Goal: Information Seeking & Learning: Learn about a topic

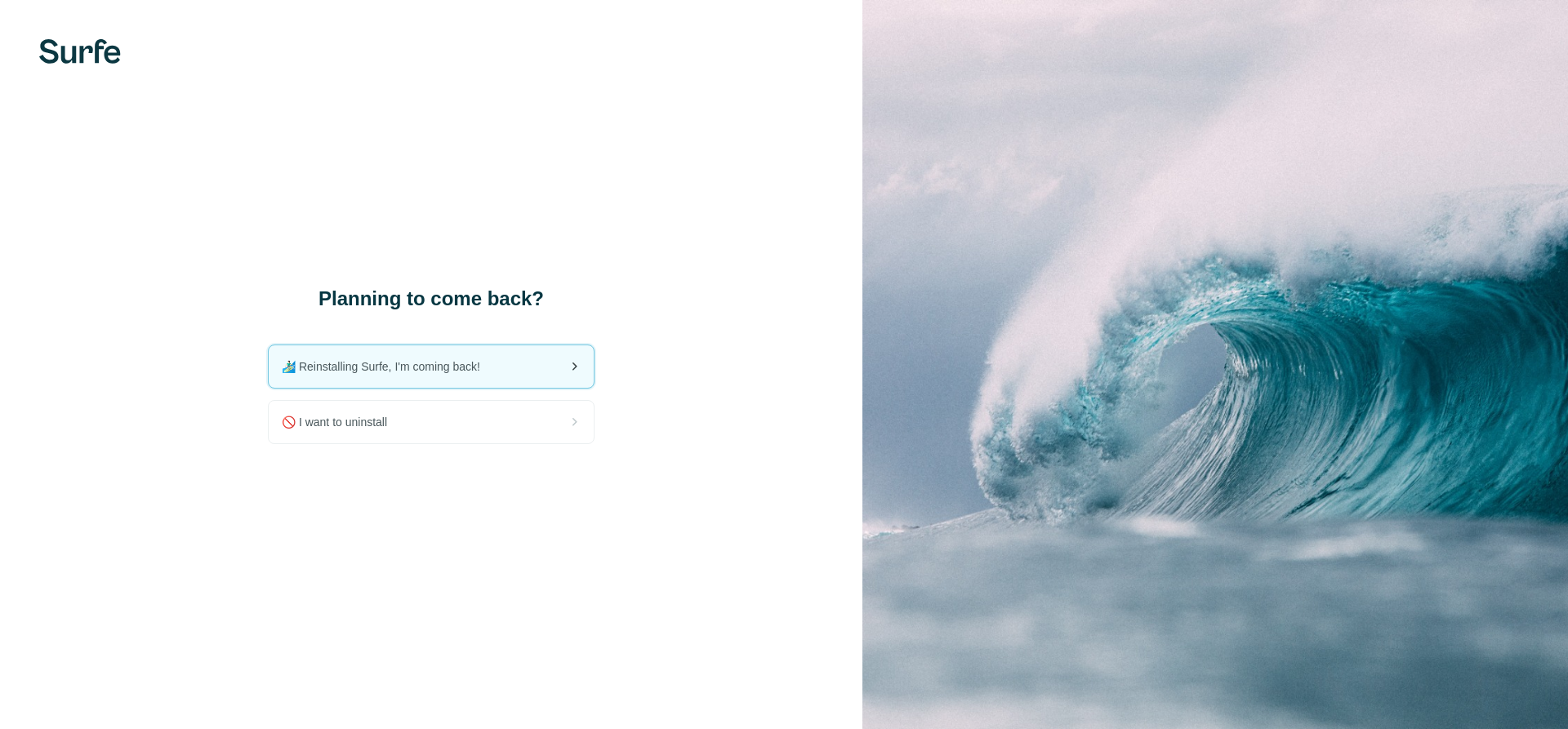
click at [427, 371] on span "🏄🏻‍♂️ Reinstalling Surfe, I'm coming back!" at bounding box center [387, 366] width 212 height 16
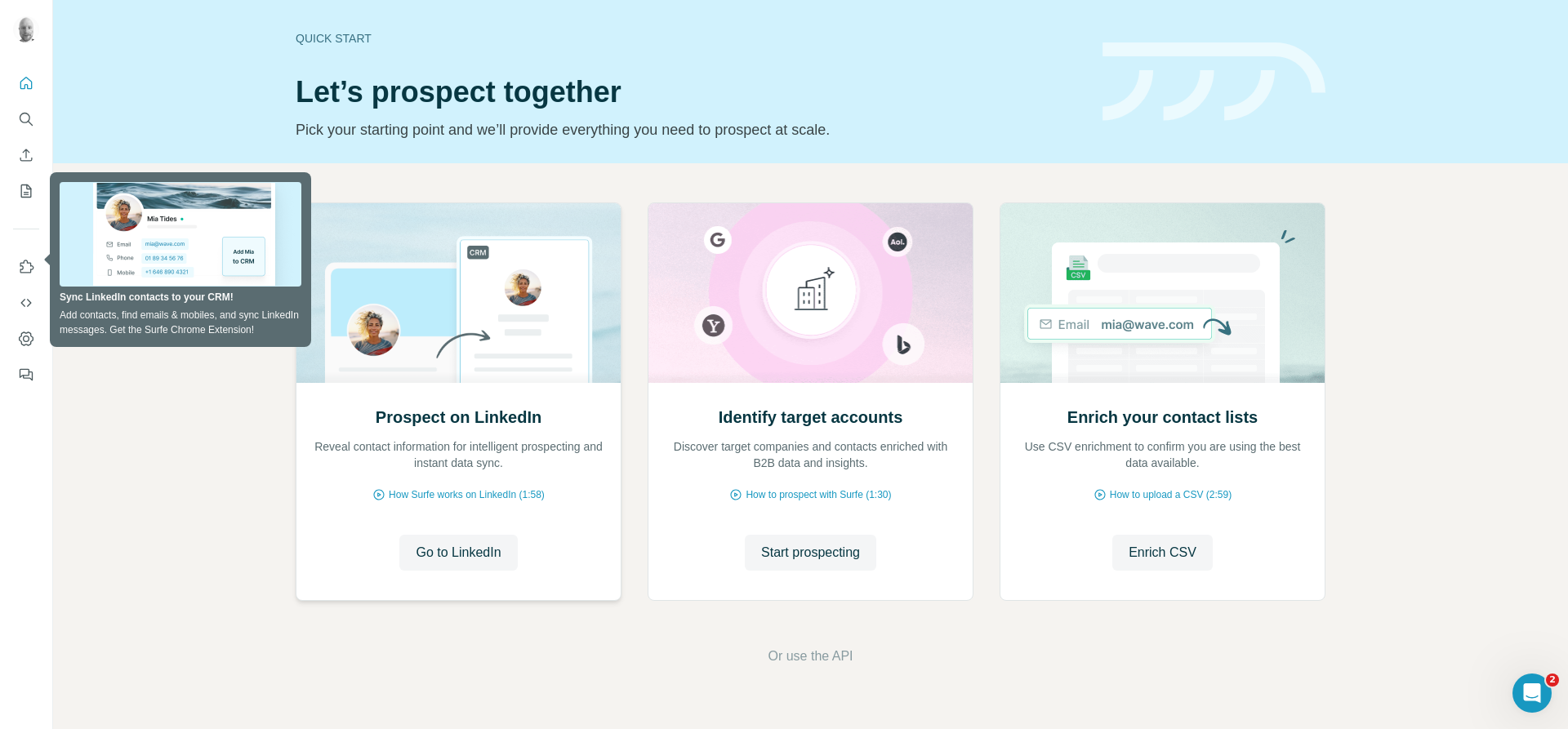
click at [414, 361] on img at bounding box center [458, 294] width 325 height 180
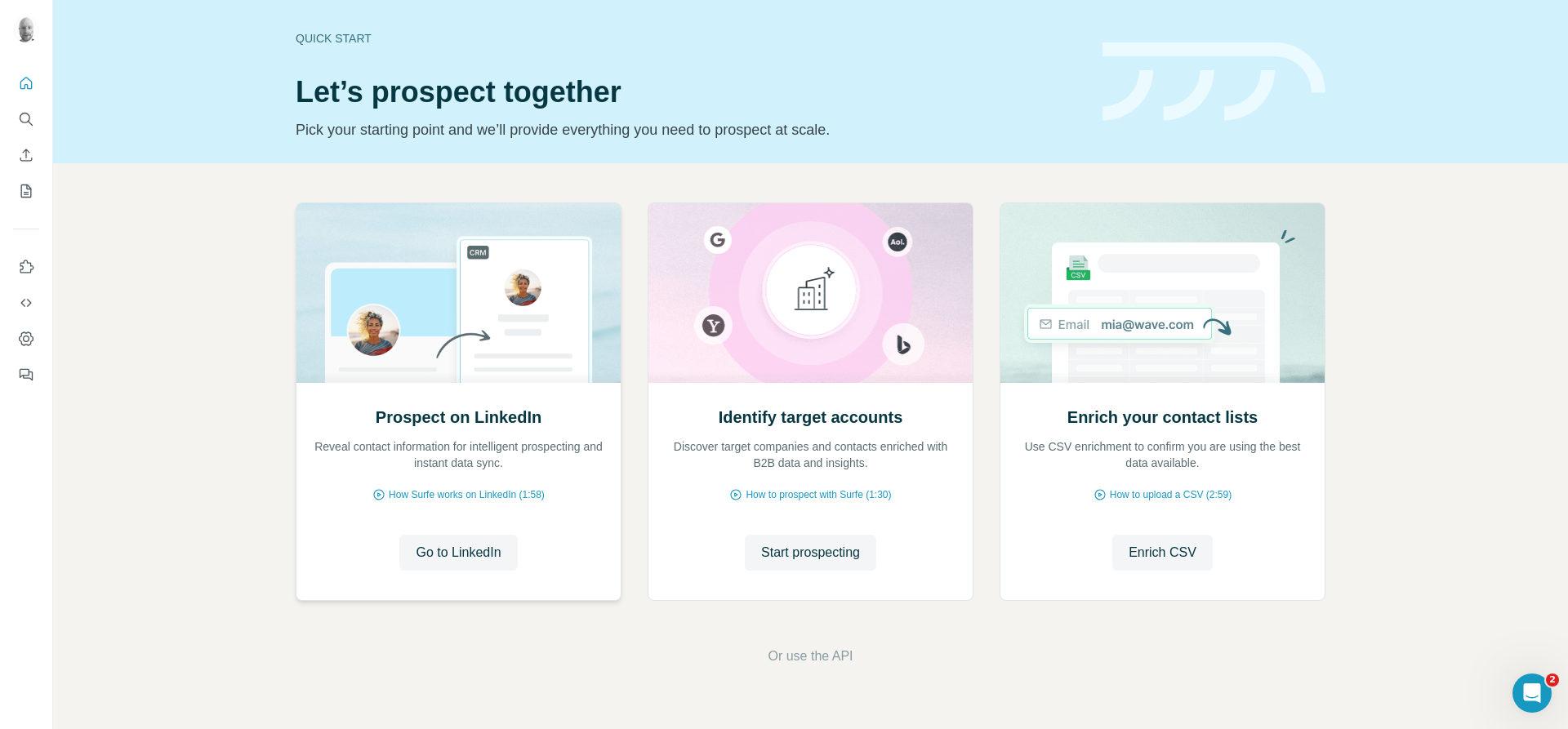
click at [477, 504] on div "Prospect on LinkedIn Reveal contact information for intelligent prospecting and…" at bounding box center [458, 491] width 325 height 217
click at [474, 559] on span "Go to LinkedIn" at bounding box center [457, 553] width 85 height 20
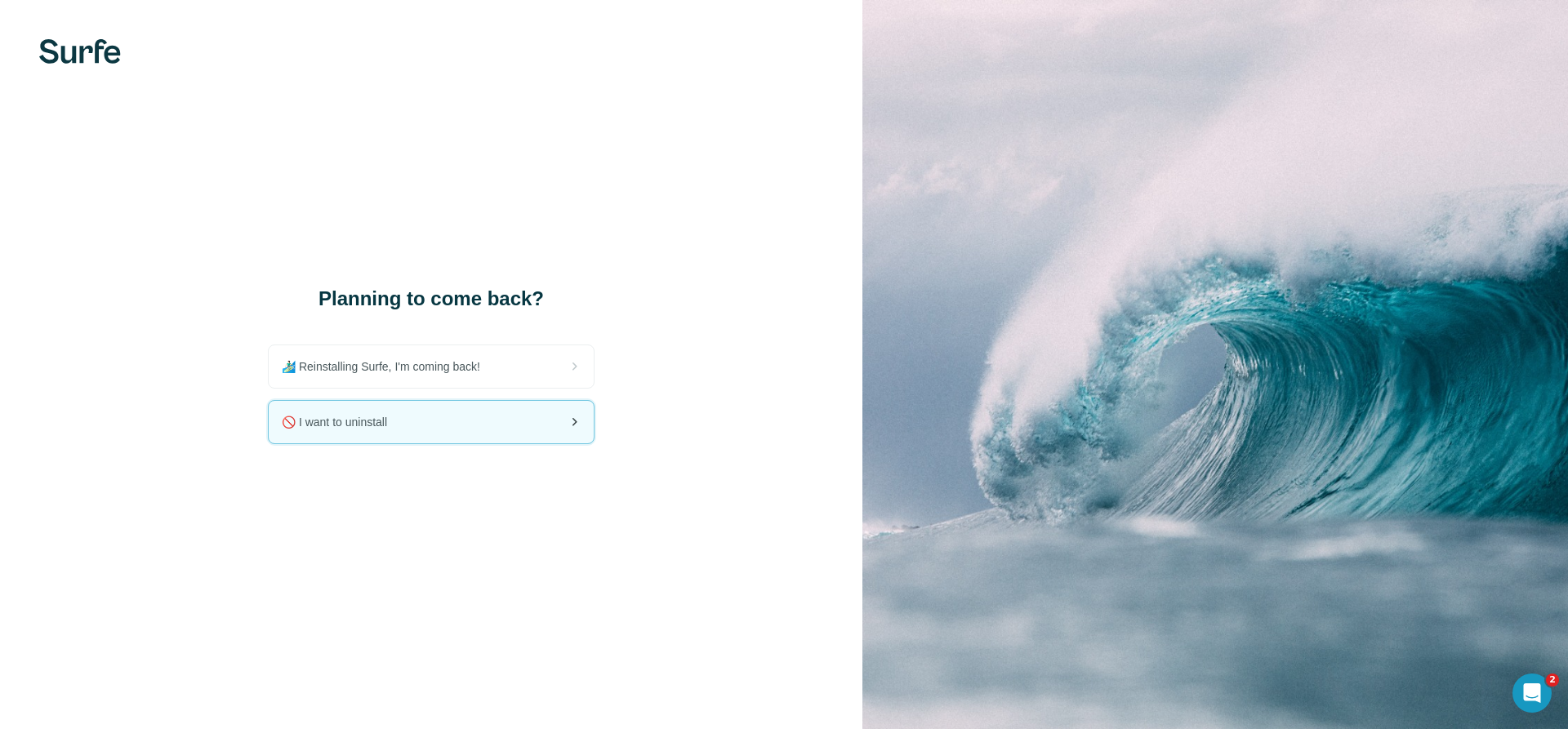
click at [461, 419] on div "🚫 I want to uninstall" at bounding box center [431, 422] width 325 height 43
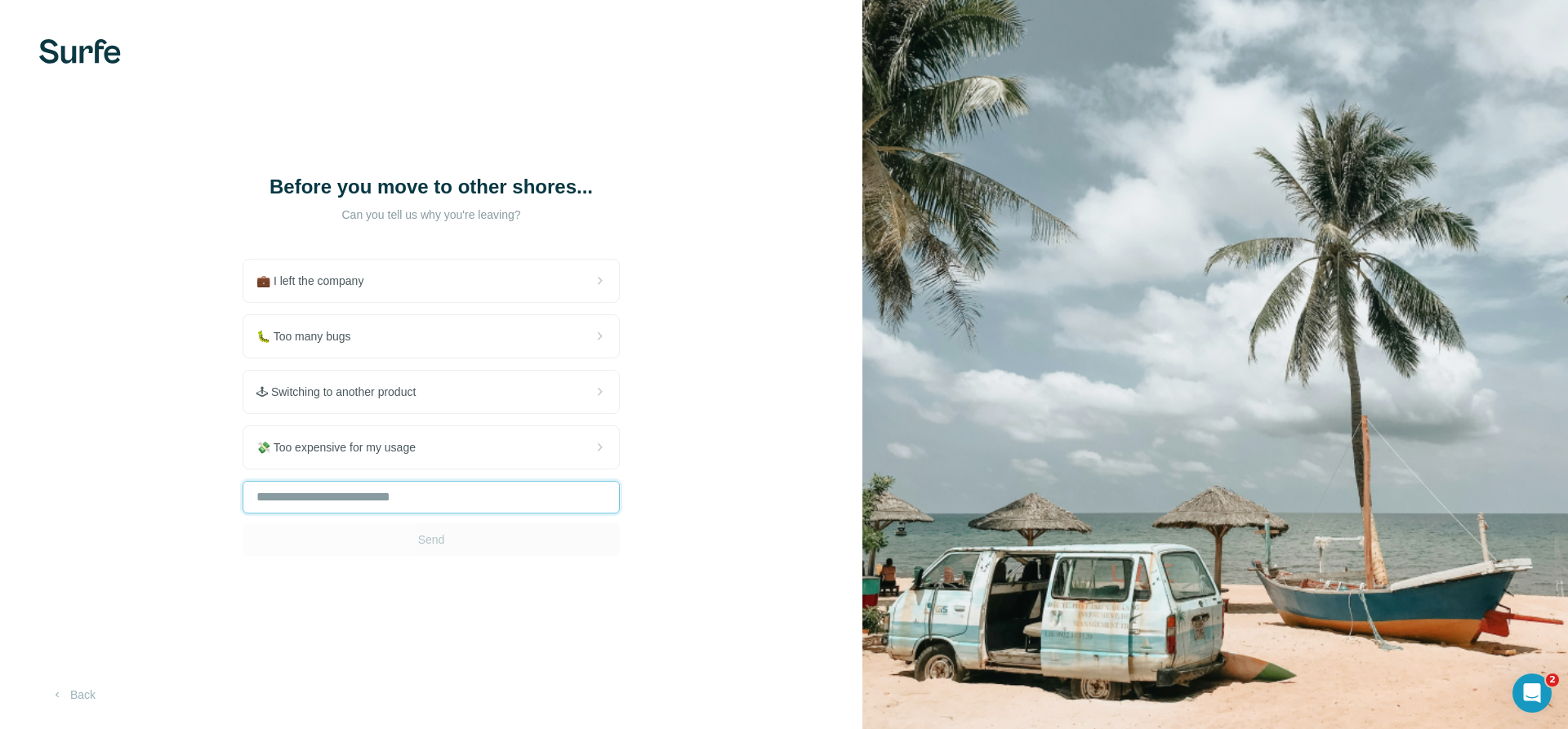
click at [450, 494] on input "text" at bounding box center [431, 497] width 377 height 33
type input "**"
click at [435, 540] on span "Send" at bounding box center [432, 540] width 27 height 16
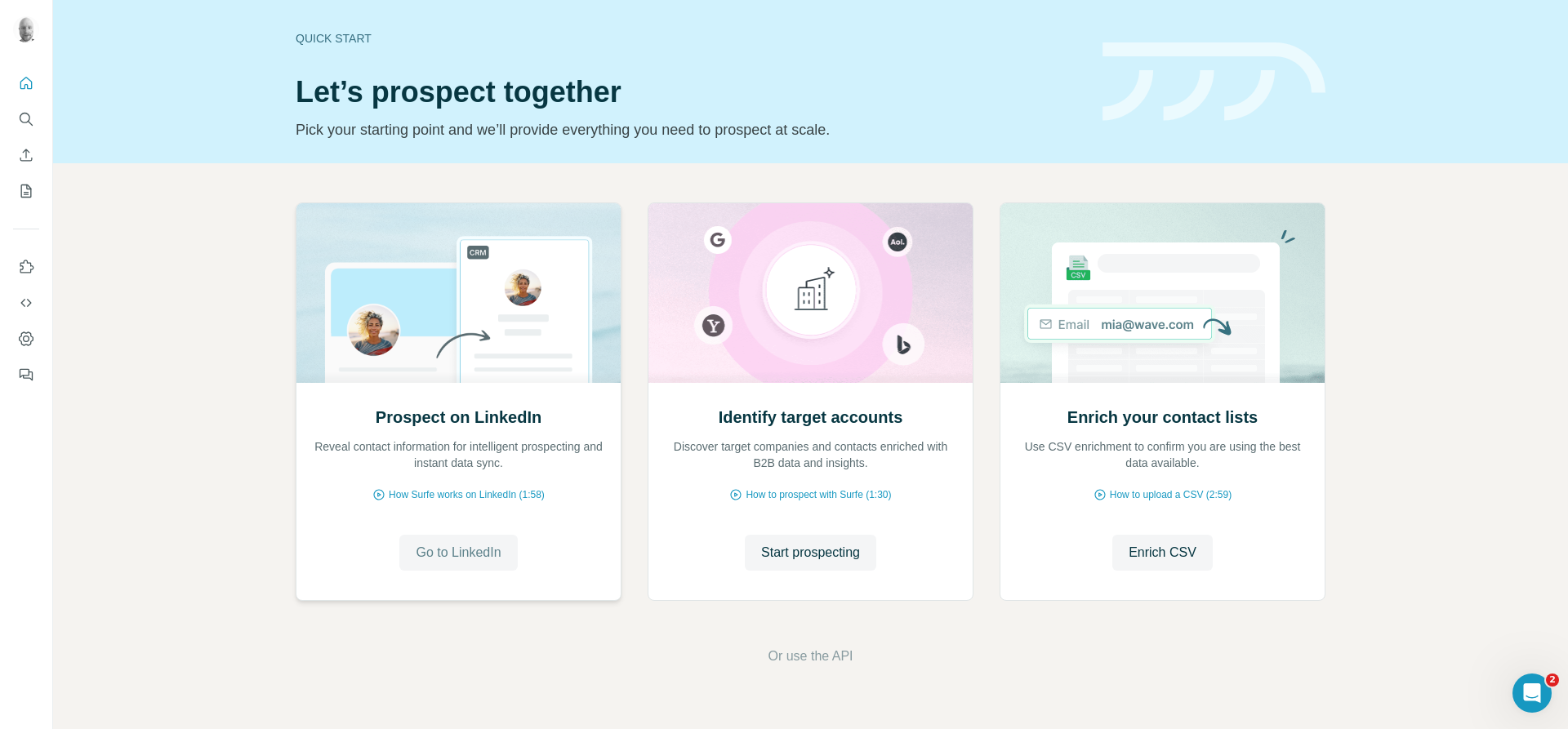
click at [480, 549] on span "Go to LinkedIn" at bounding box center [457, 553] width 85 height 20
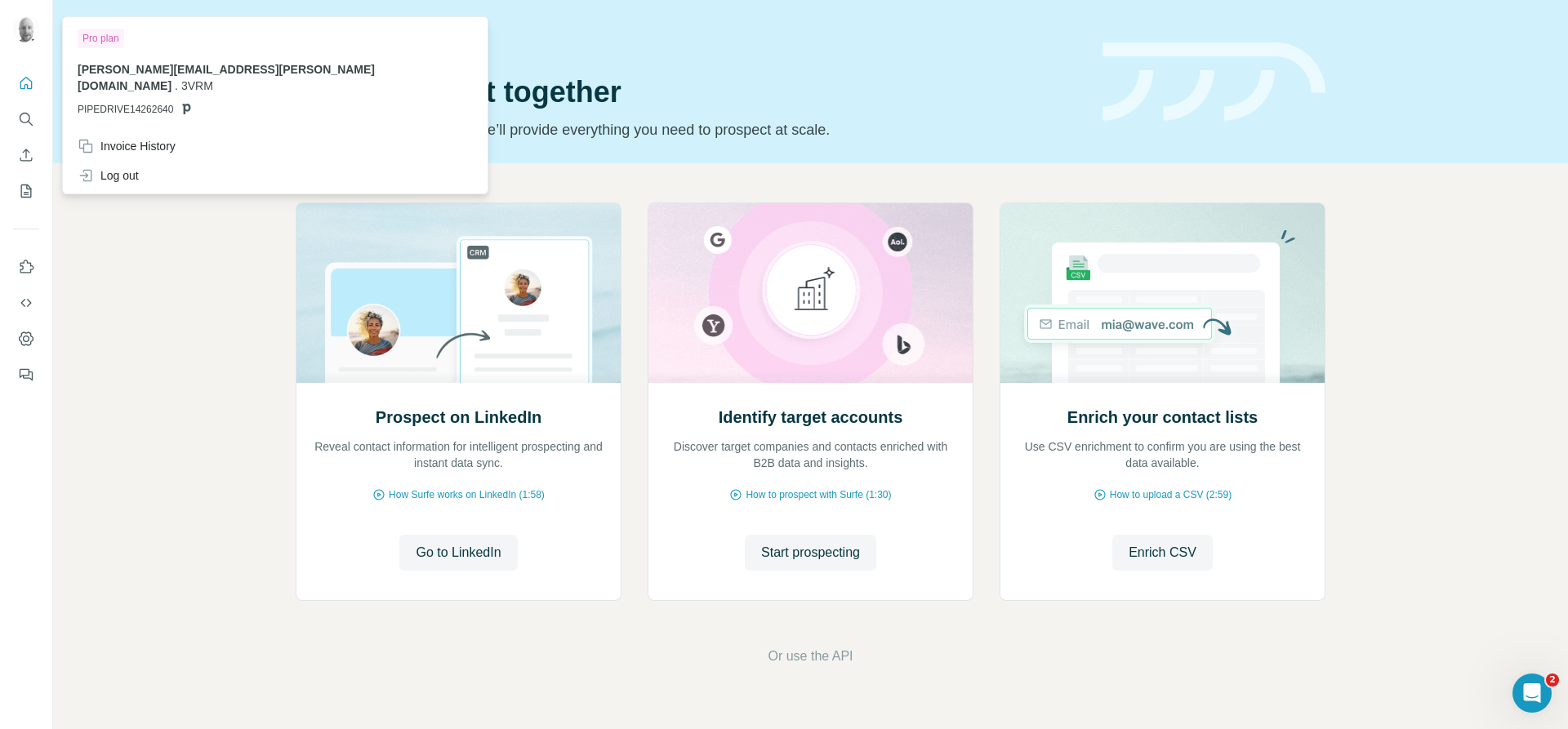
click at [26, 30] on img at bounding box center [25, 29] width 26 height 26
click at [24, 335] on icon "Dashboard" at bounding box center [26, 339] width 16 height 16
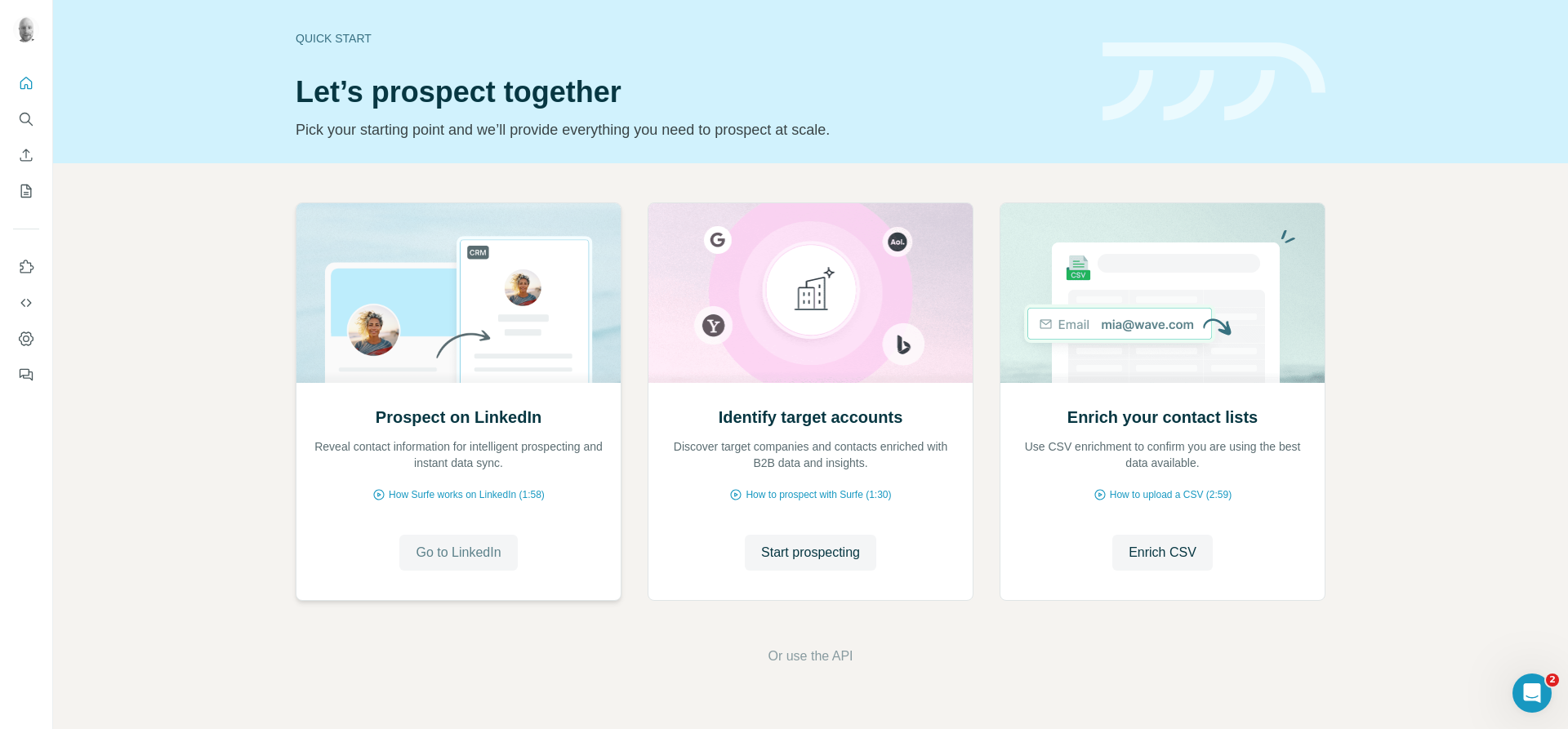
click at [469, 557] on span "Go to LinkedIn" at bounding box center [457, 553] width 85 height 20
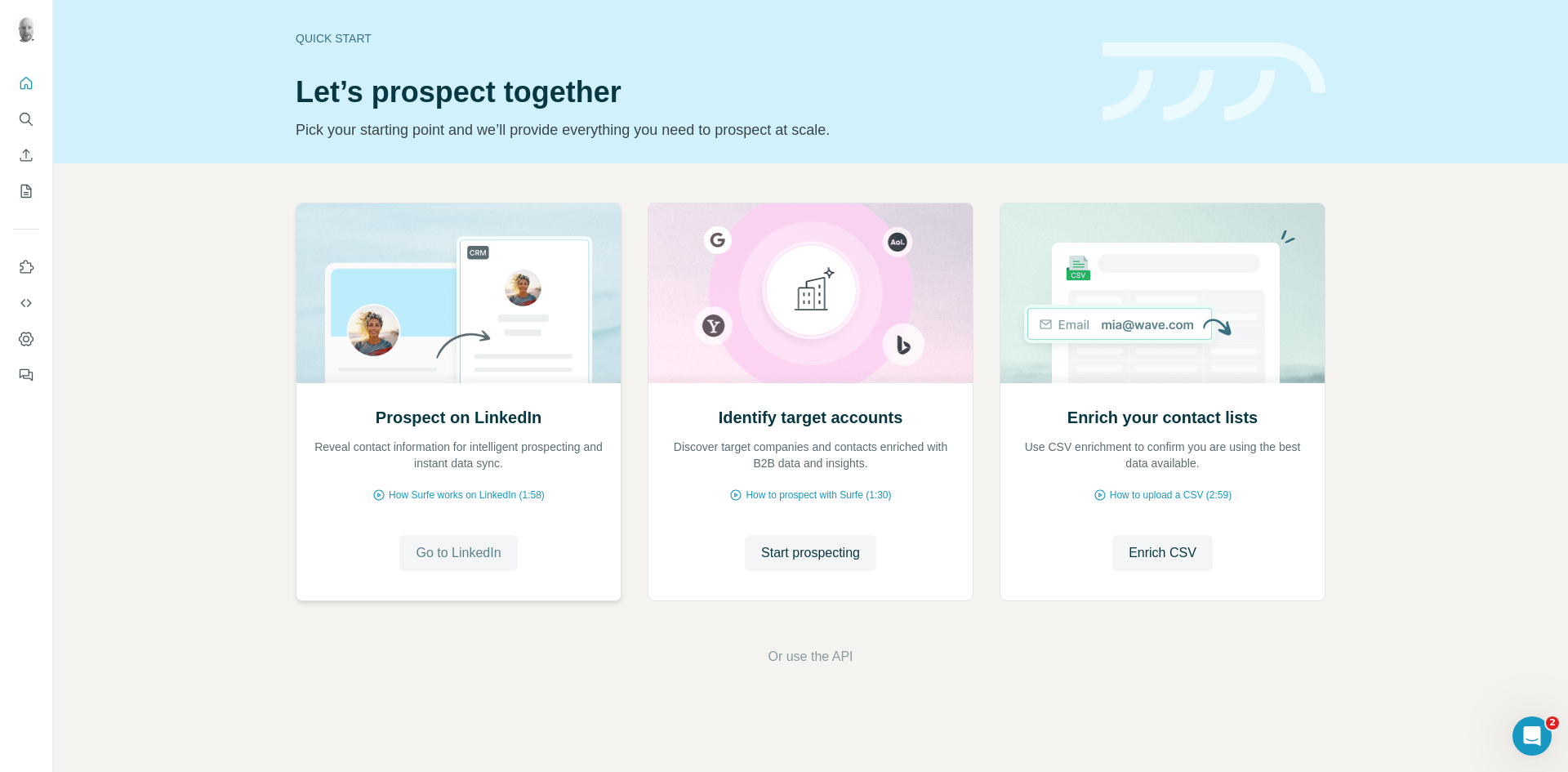
click at [445, 556] on span "Go to LinkedIn" at bounding box center [457, 553] width 85 height 20
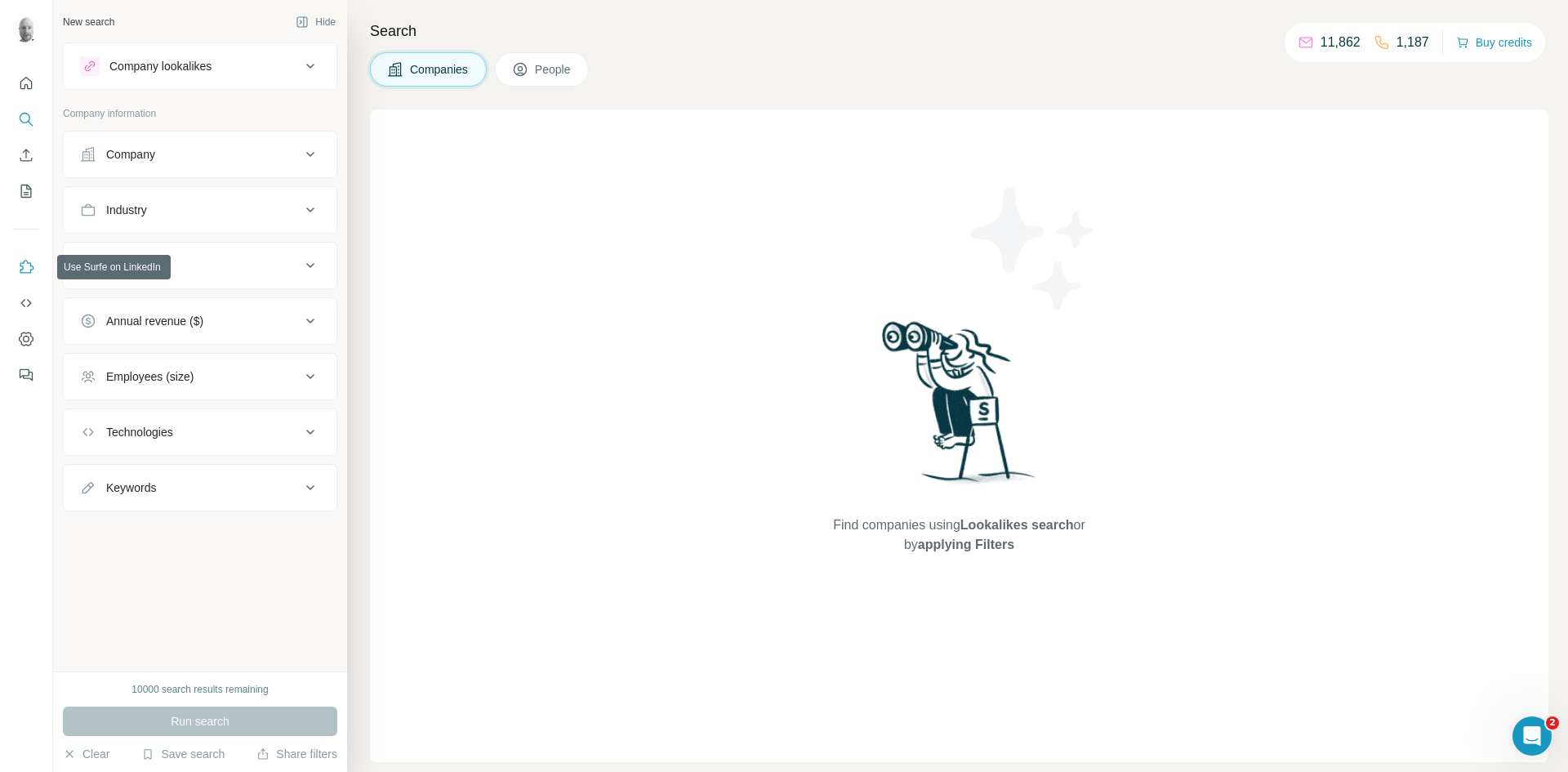
click at [23, 270] on icon "Use Surfe on LinkedIn" at bounding box center [26, 267] width 16 height 16
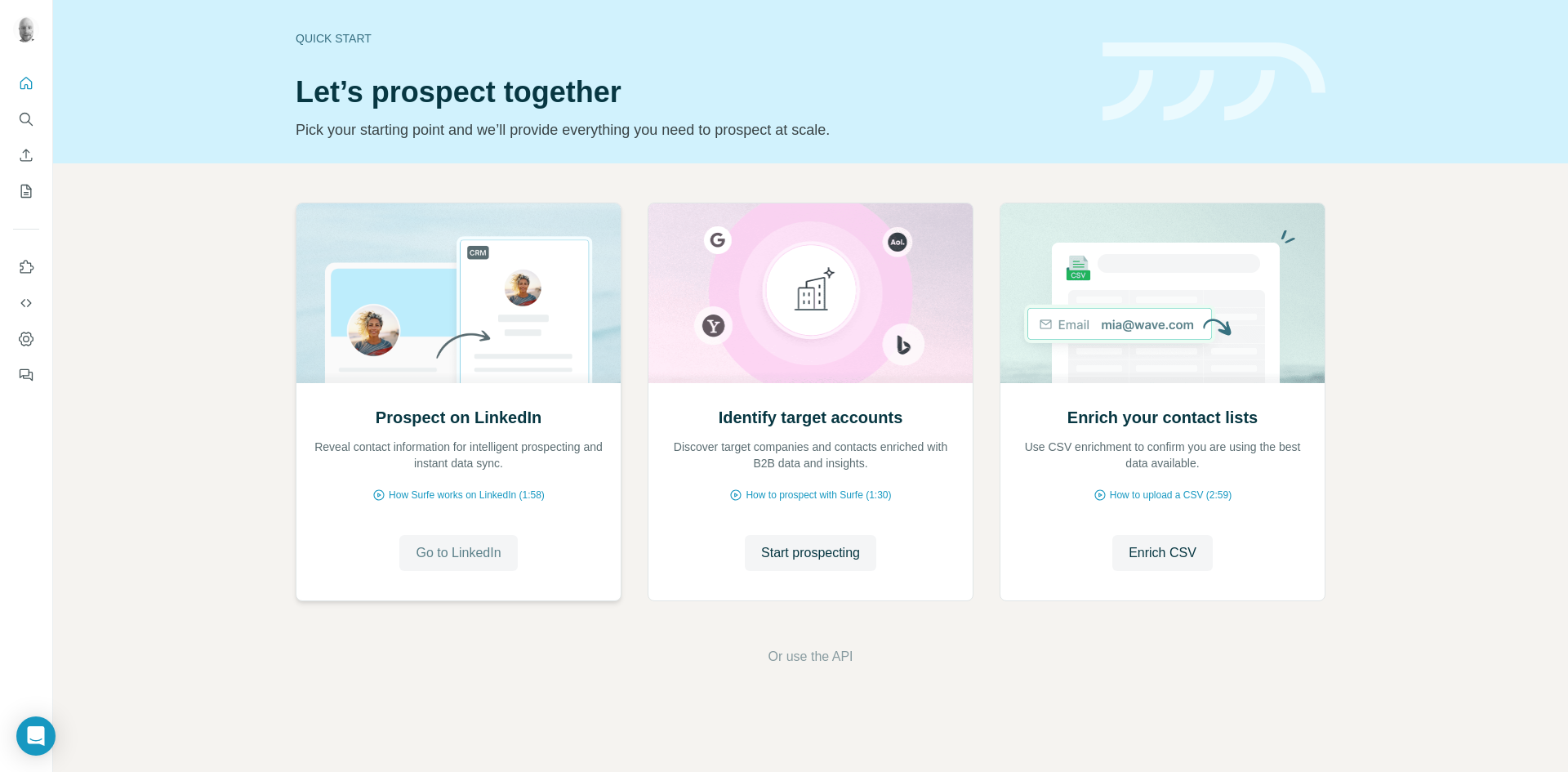
click at [462, 556] on span "Go to LinkedIn" at bounding box center [457, 553] width 85 height 20
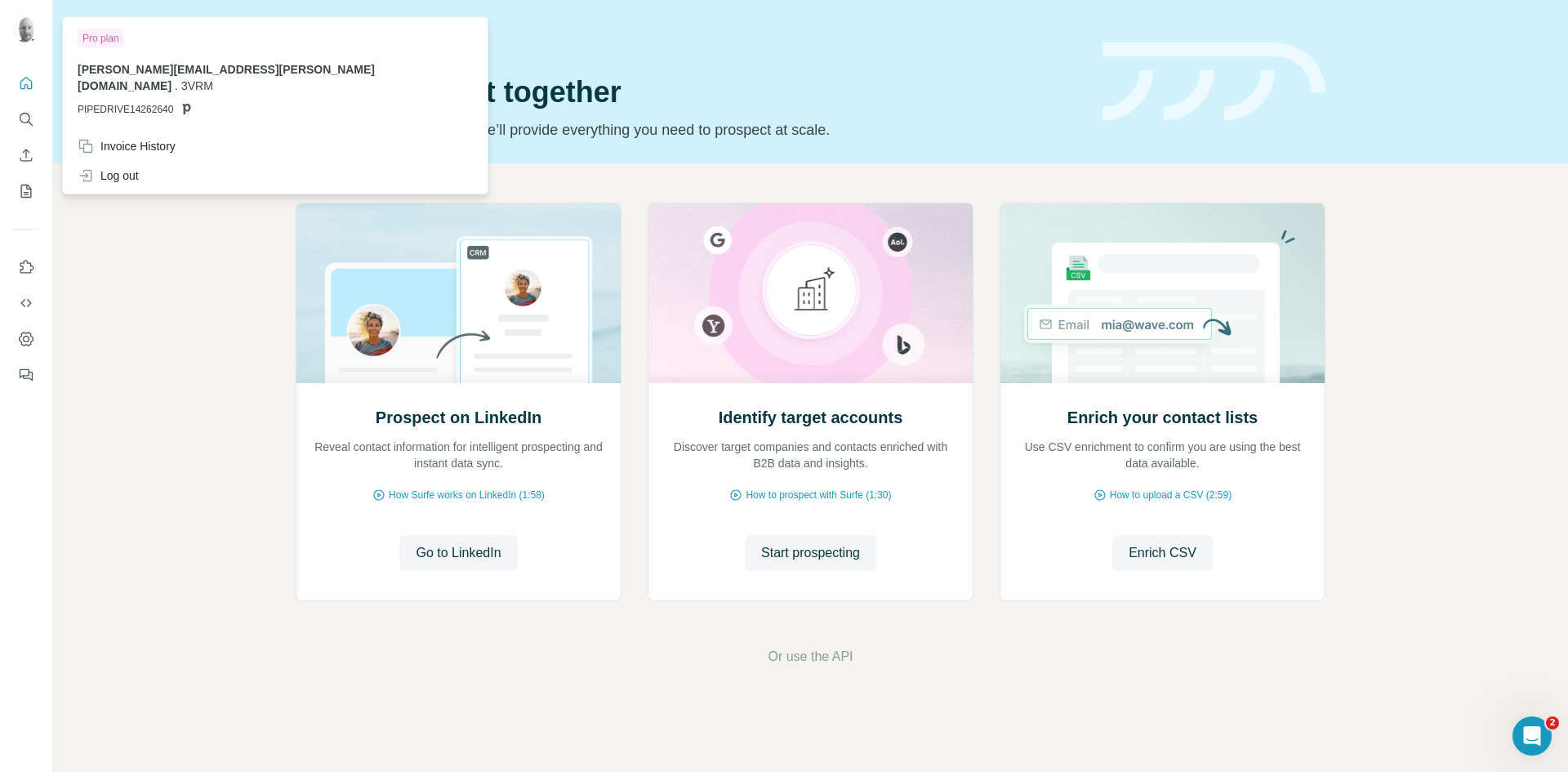
click at [26, 33] on img at bounding box center [25, 29] width 26 height 26
click at [133, 167] on div "Log out" at bounding box center [107, 175] width 61 height 16
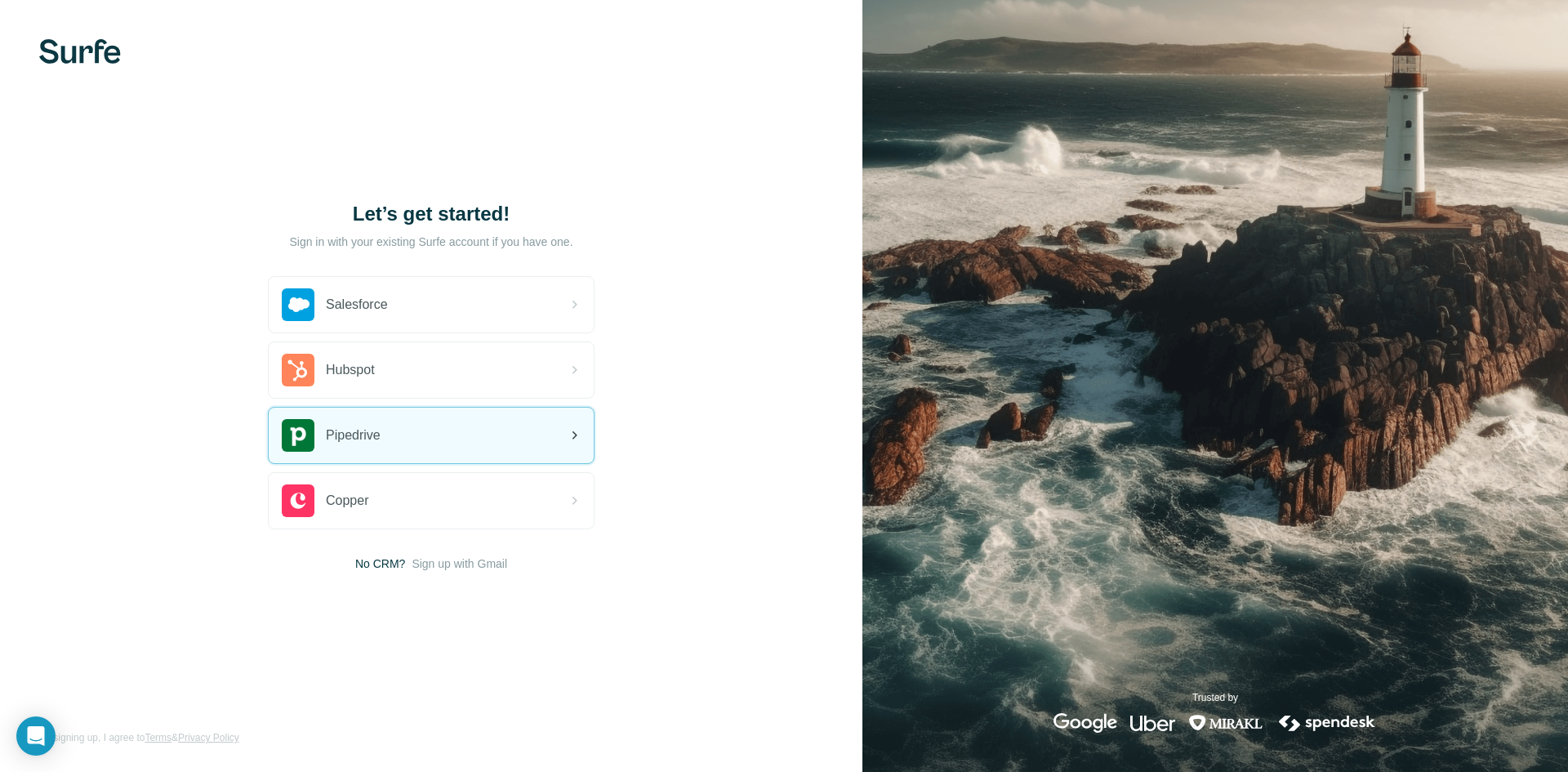
click at [391, 439] on div "Pipedrive" at bounding box center [431, 435] width 325 height 55
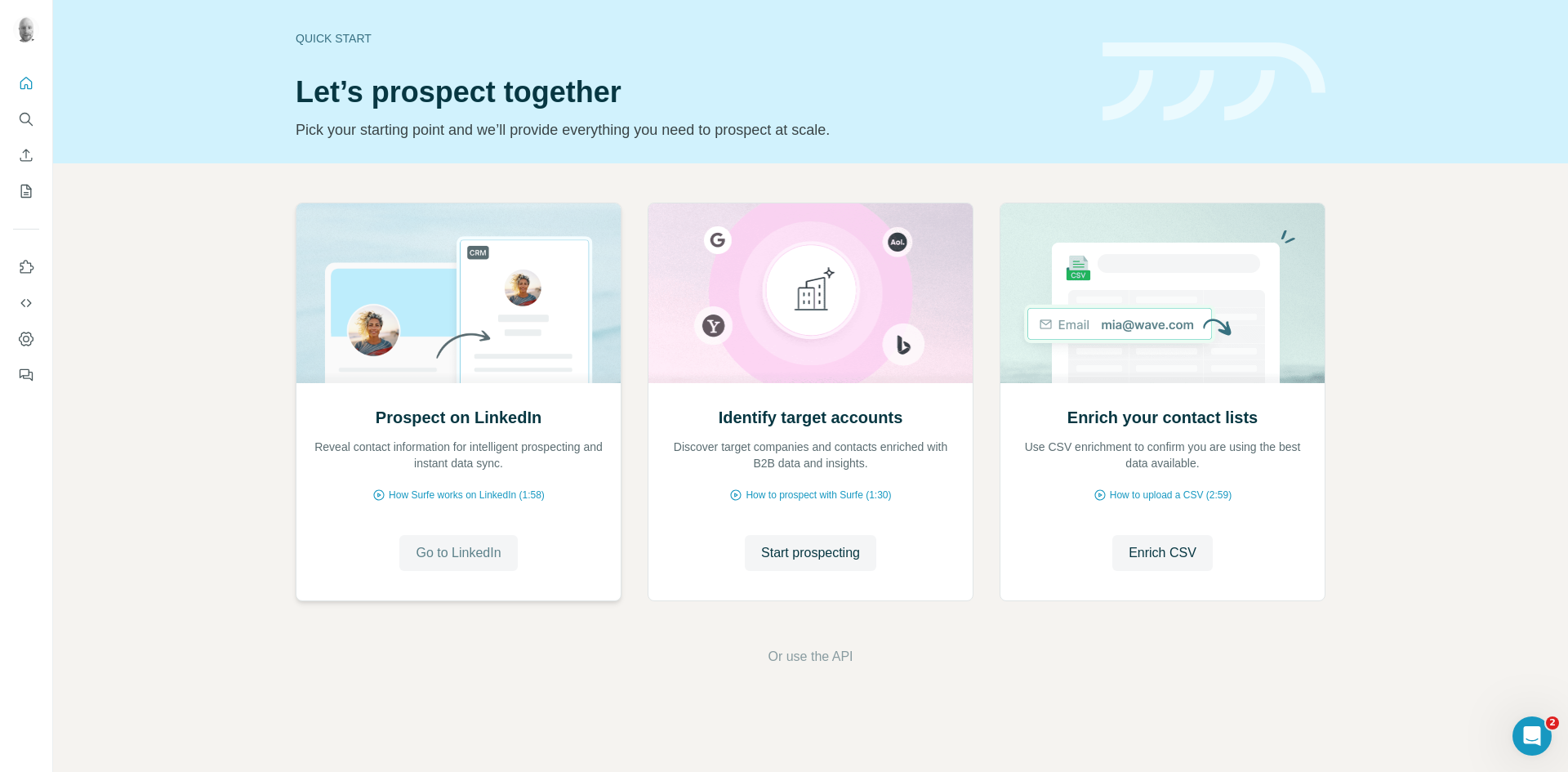
click at [461, 551] on span "Go to LinkedIn" at bounding box center [457, 553] width 85 height 20
click at [451, 331] on img at bounding box center [458, 294] width 325 height 180
click at [469, 548] on span "Go to LinkedIn" at bounding box center [457, 553] width 85 height 20
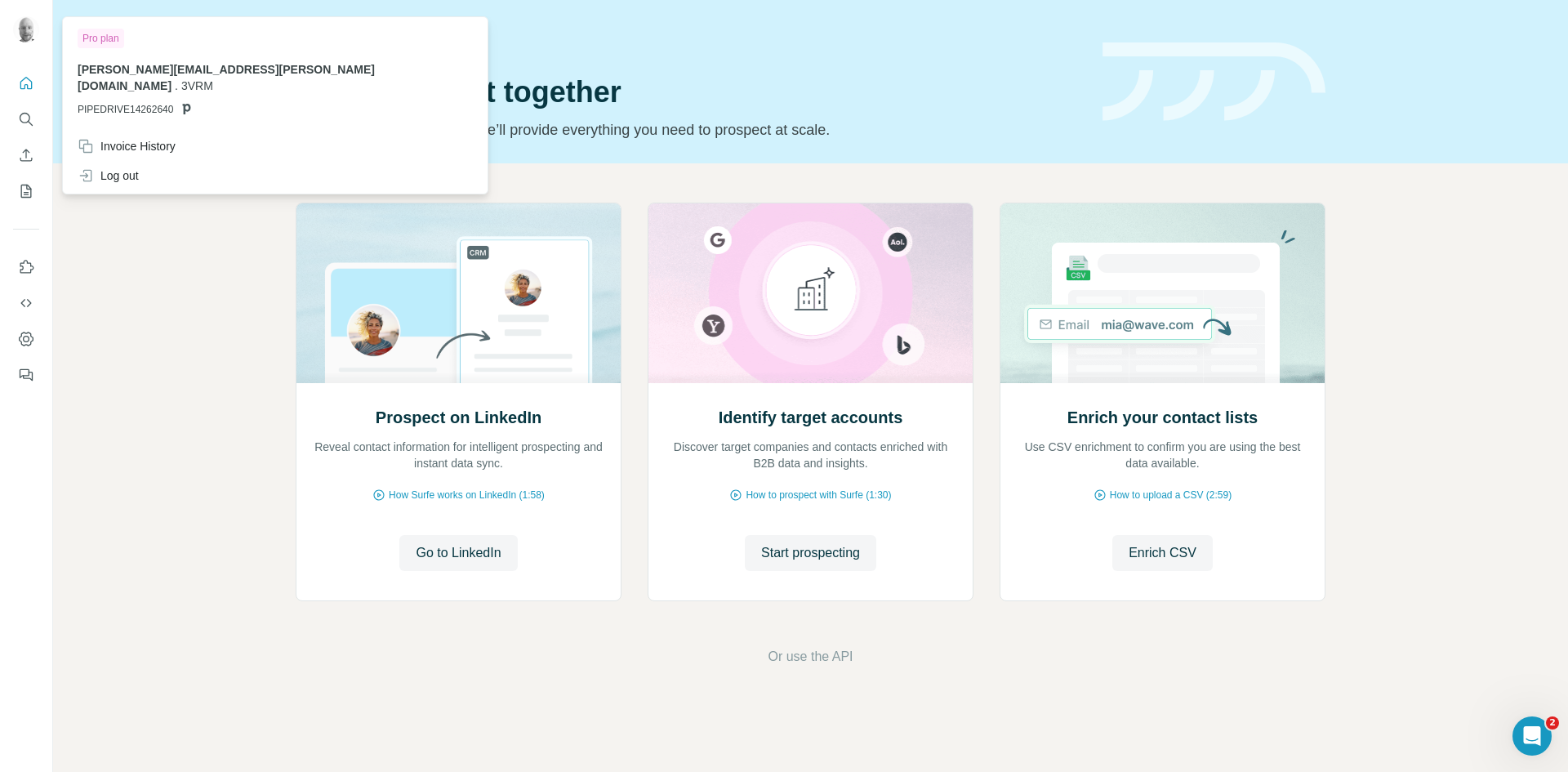
click at [11, 28] on div at bounding box center [28, 31] width 47 height 54
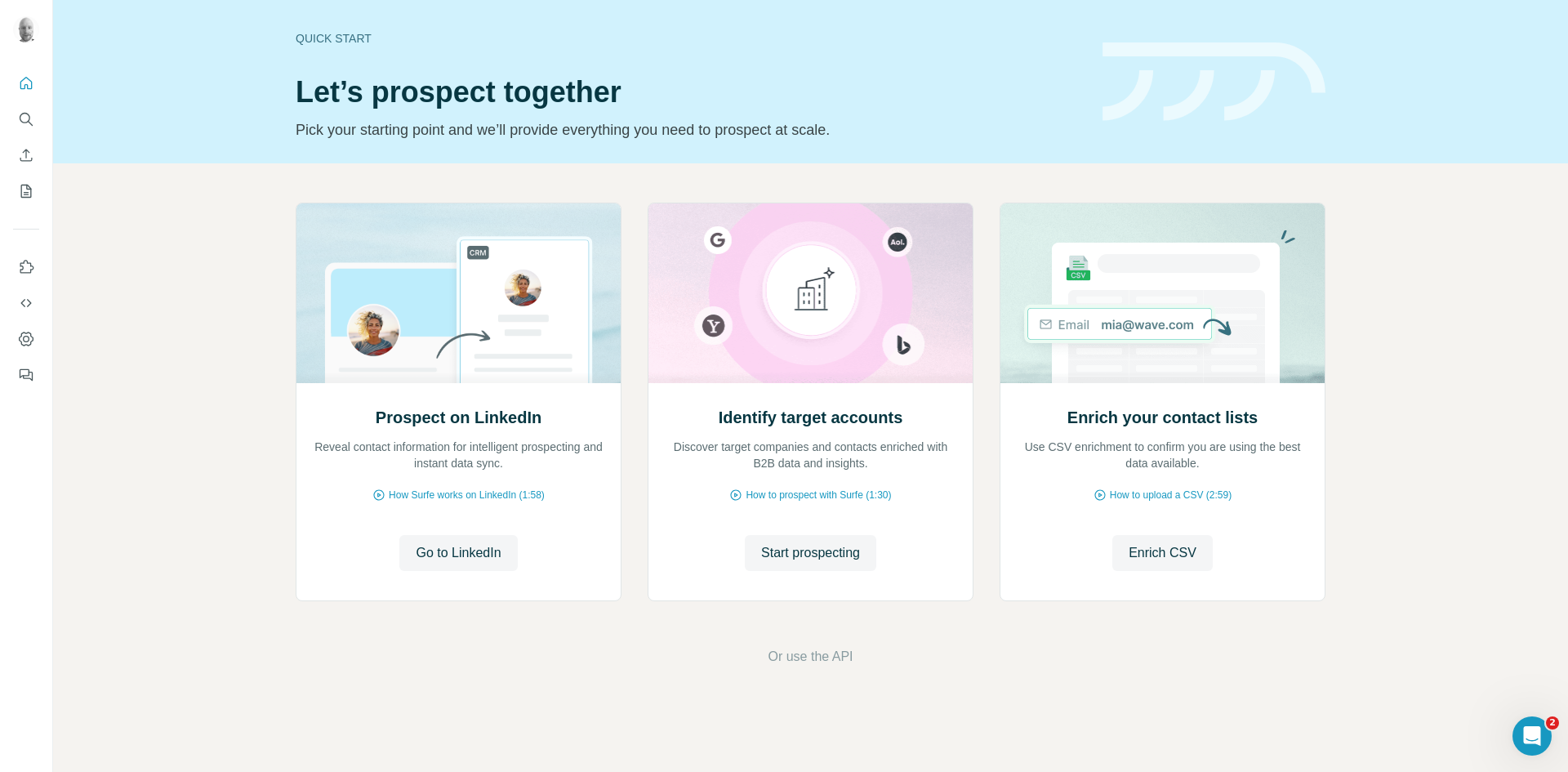
click at [25, 32] on img at bounding box center [25, 29] width 26 height 26
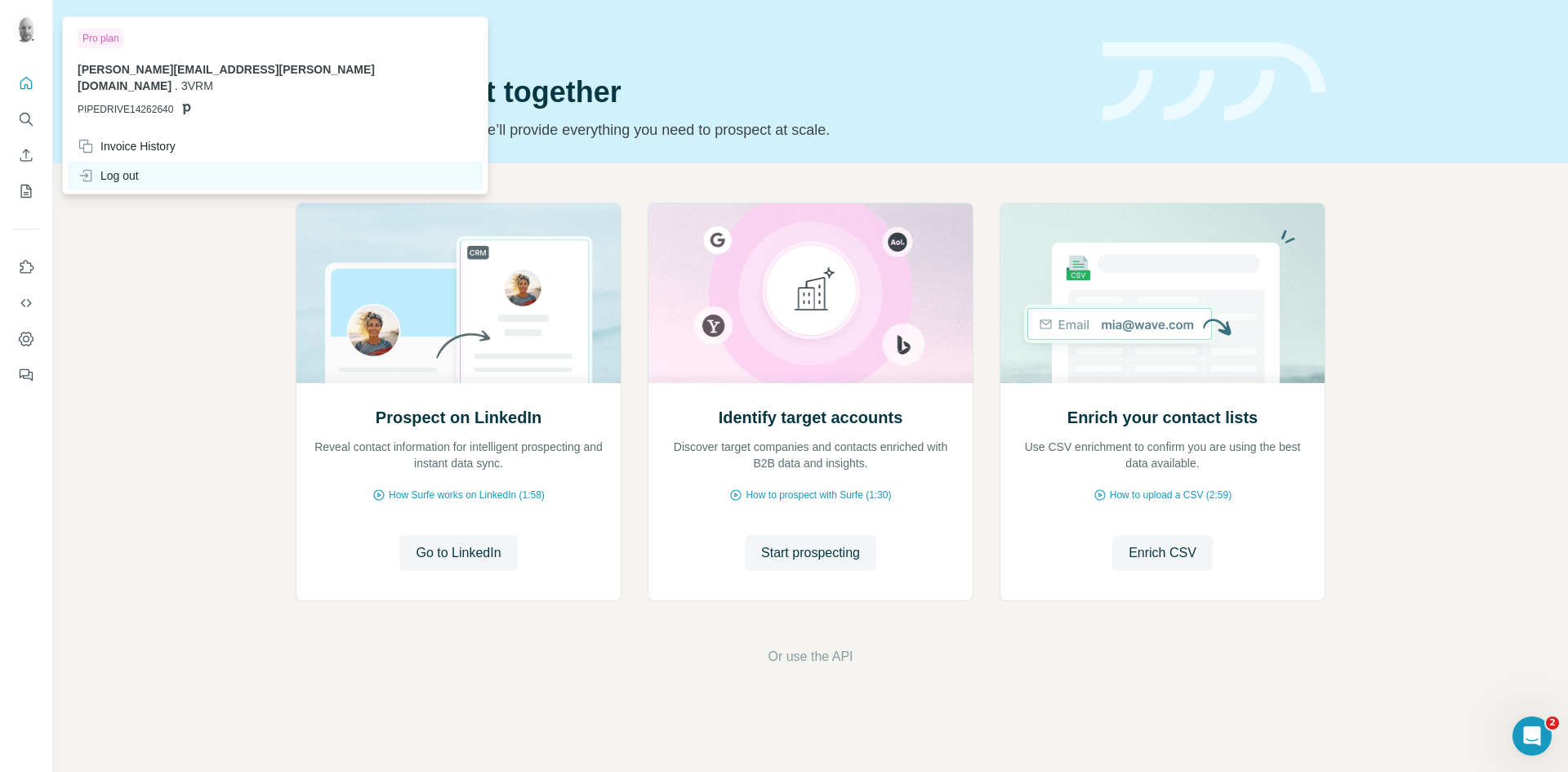
click at [130, 167] on div "Log out" at bounding box center [107, 175] width 61 height 16
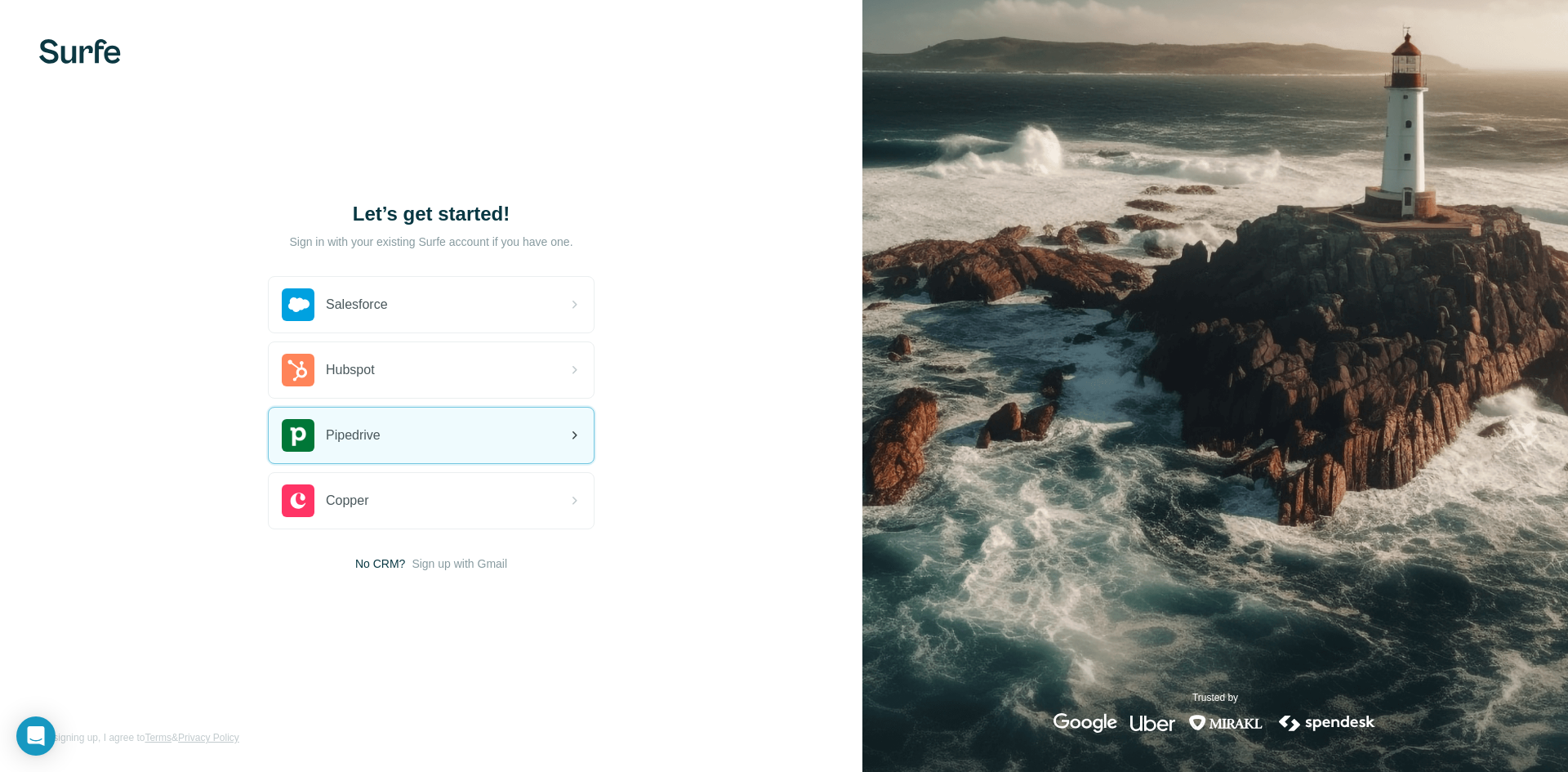
click at [421, 444] on div "Pipedrive" at bounding box center [431, 435] width 325 height 55
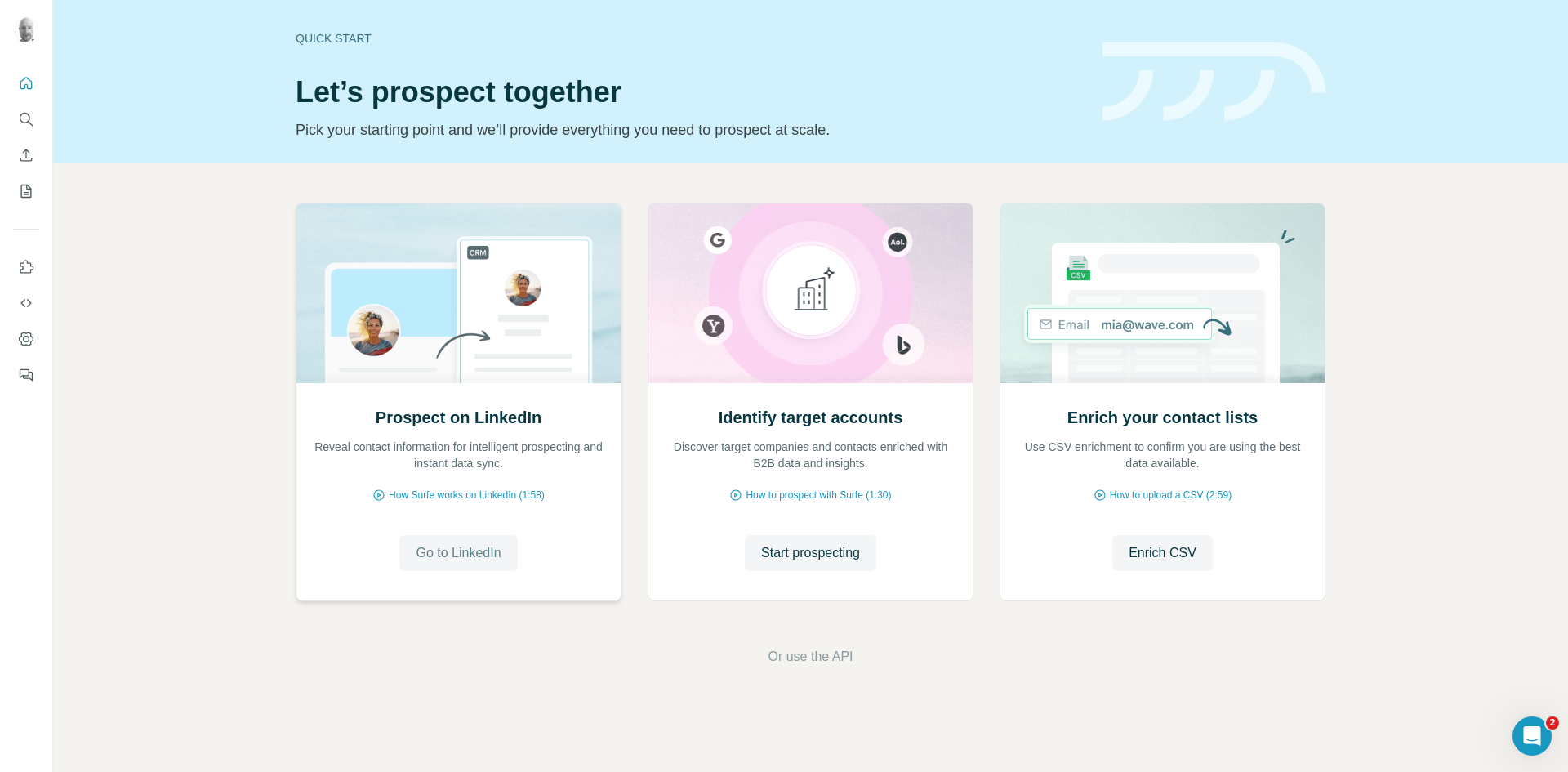
click at [473, 548] on span "Go to LinkedIn" at bounding box center [457, 553] width 85 height 20
click at [480, 553] on span "Go to LinkedIn" at bounding box center [457, 553] width 85 height 20
click at [25, 117] on icon "Search" at bounding box center [26, 119] width 16 height 16
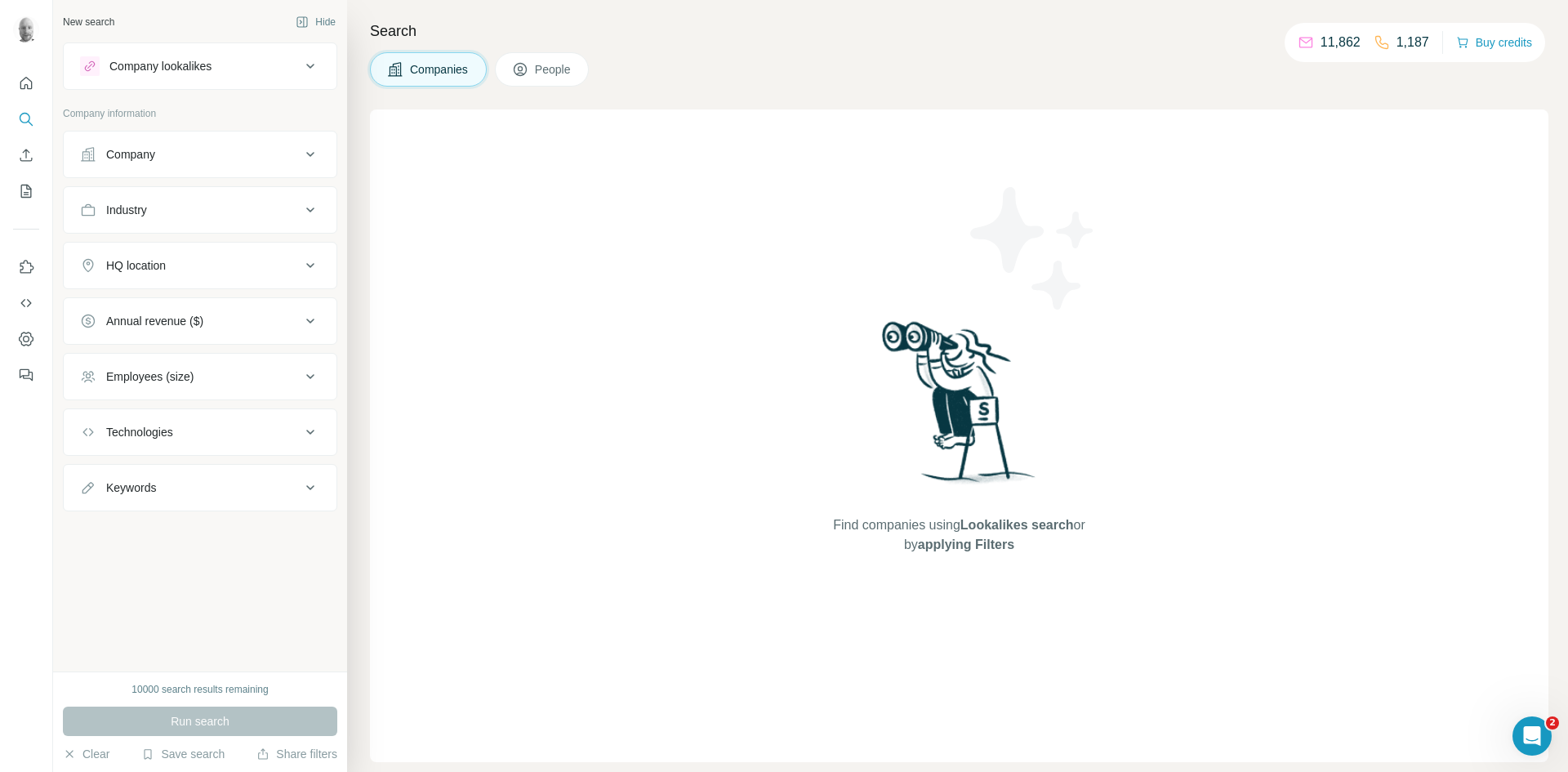
click at [213, 213] on div "Industry" at bounding box center [190, 210] width 221 height 16
click at [301, 259] on div at bounding box center [302, 251] width 16 height 29
click at [220, 253] on input at bounding box center [192, 251] width 202 height 18
type input "******"
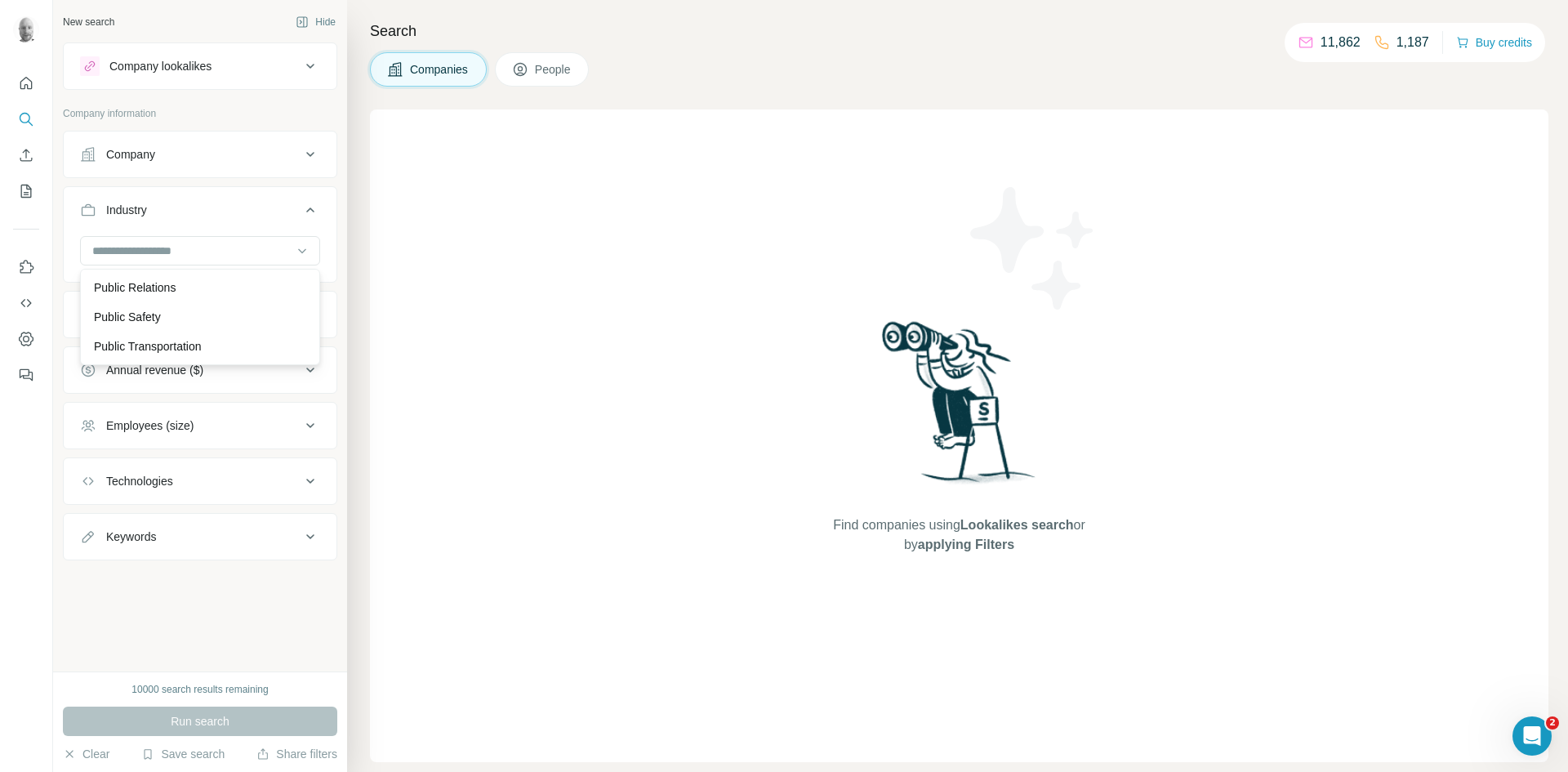
click at [551, 71] on span "People" at bounding box center [553, 69] width 37 height 16
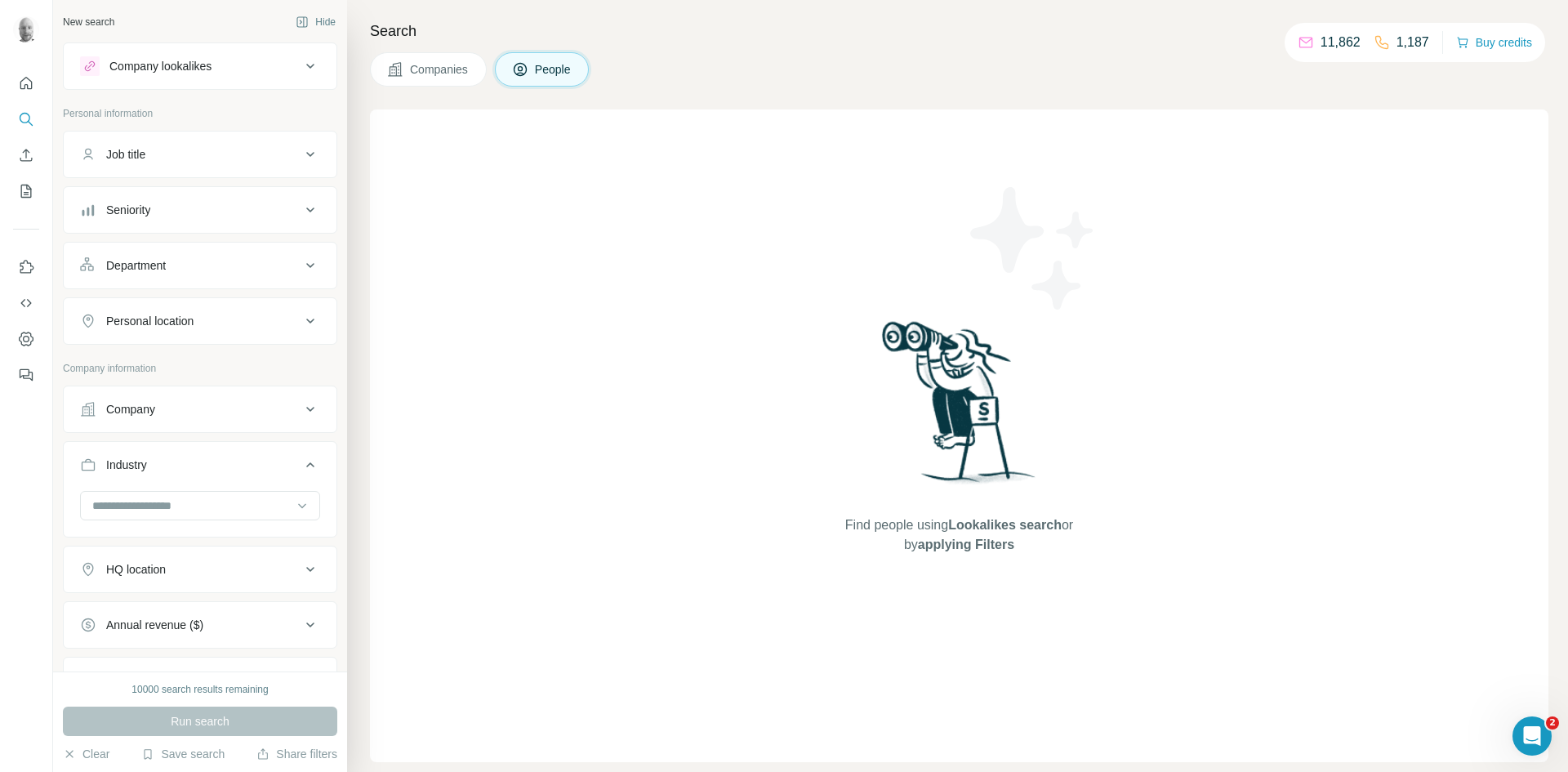
click at [437, 75] on span "Companies" at bounding box center [440, 69] width 60 height 16
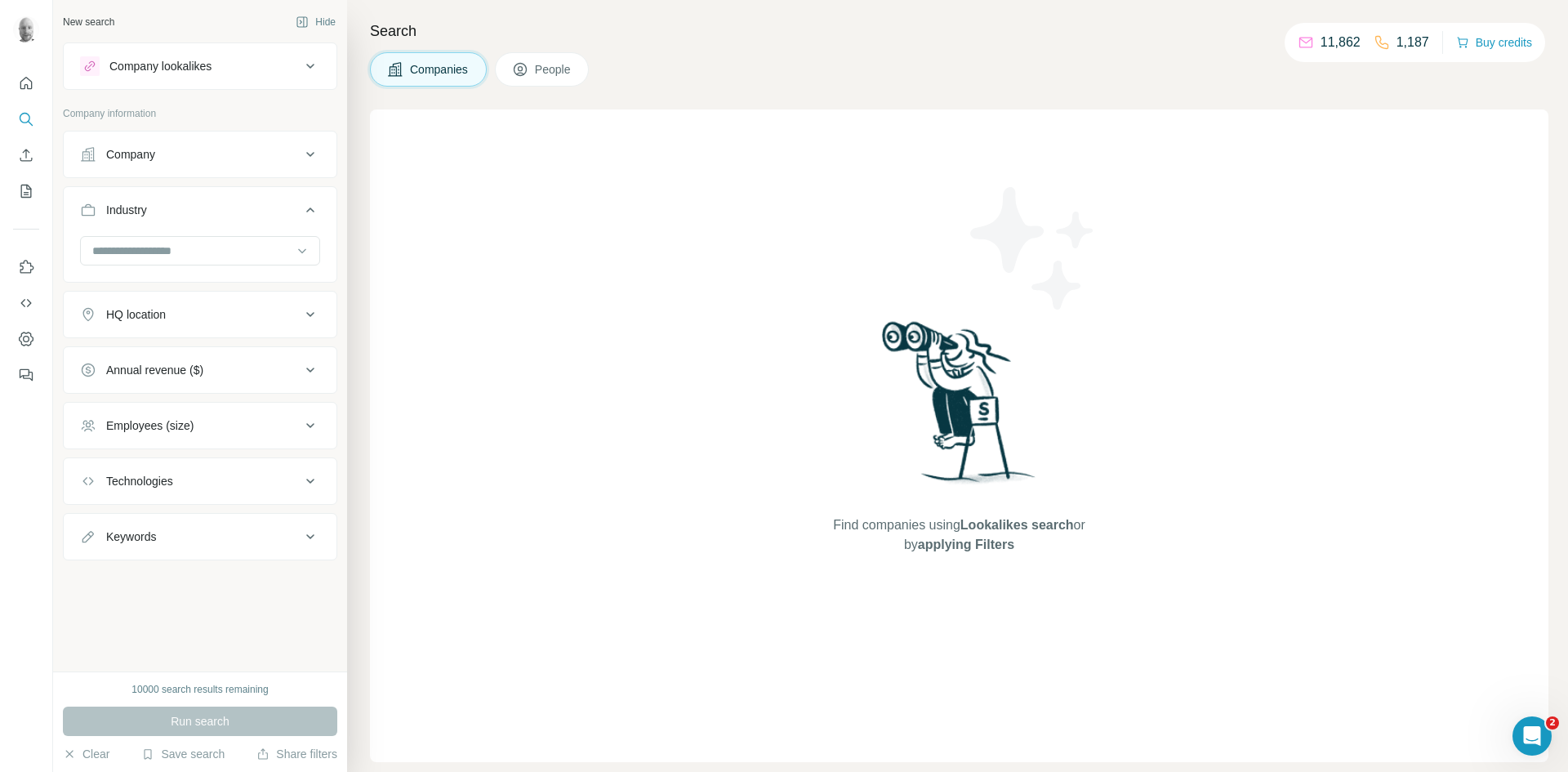
click at [157, 153] on div "Company" at bounding box center [190, 155] width 221 height 16
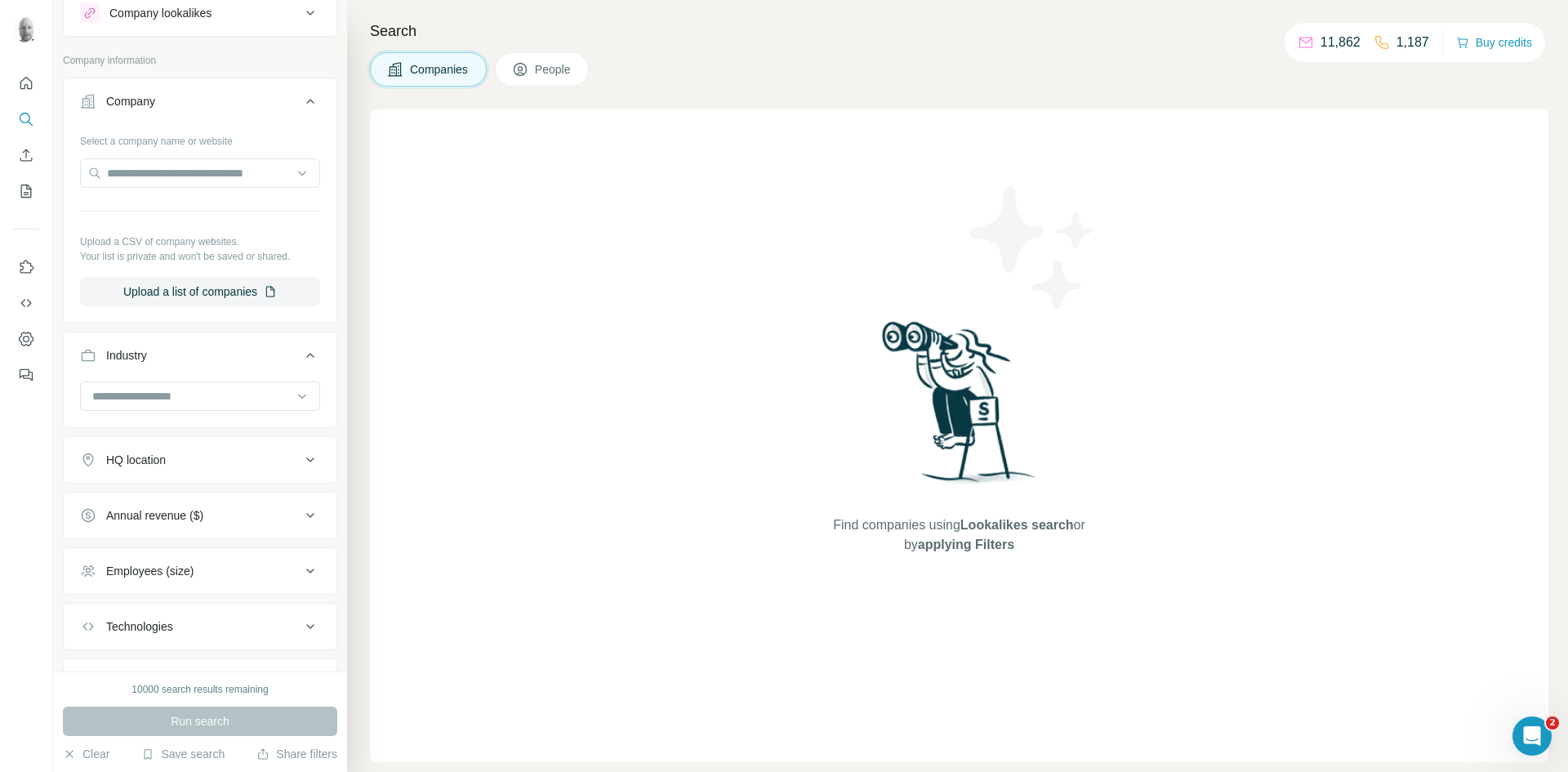
scroll to position [133, 0]
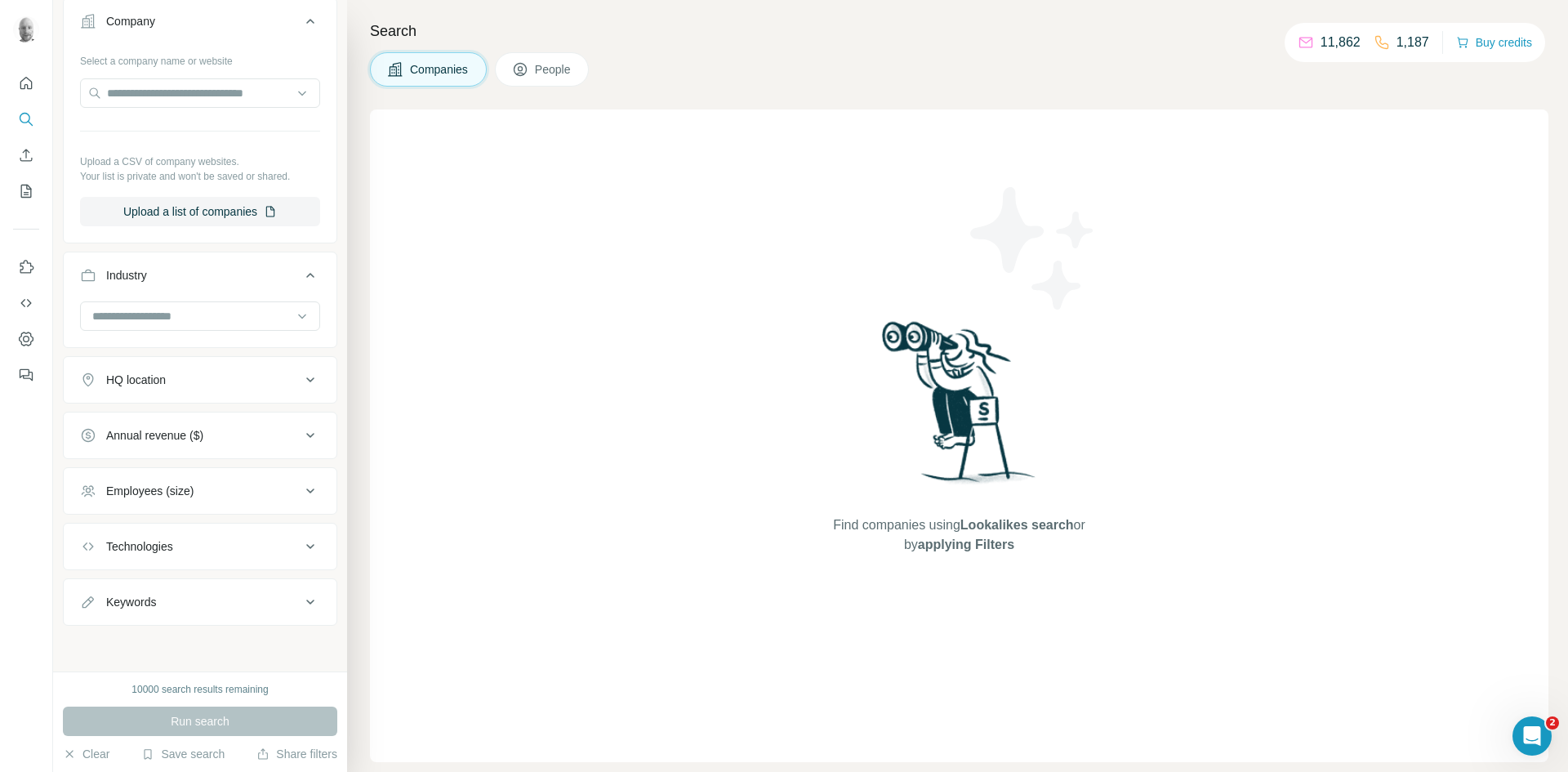
click at [187, 591] on button "Keywords" at bounding box center [200, 601] width 273 height 39
click at [166, 645] on input "text" at bounding box center [184, 643] width 207 height 29
type input "***"
click at [299, 647] on icon "button" at bounding box center [307, 643] width 16 height 16
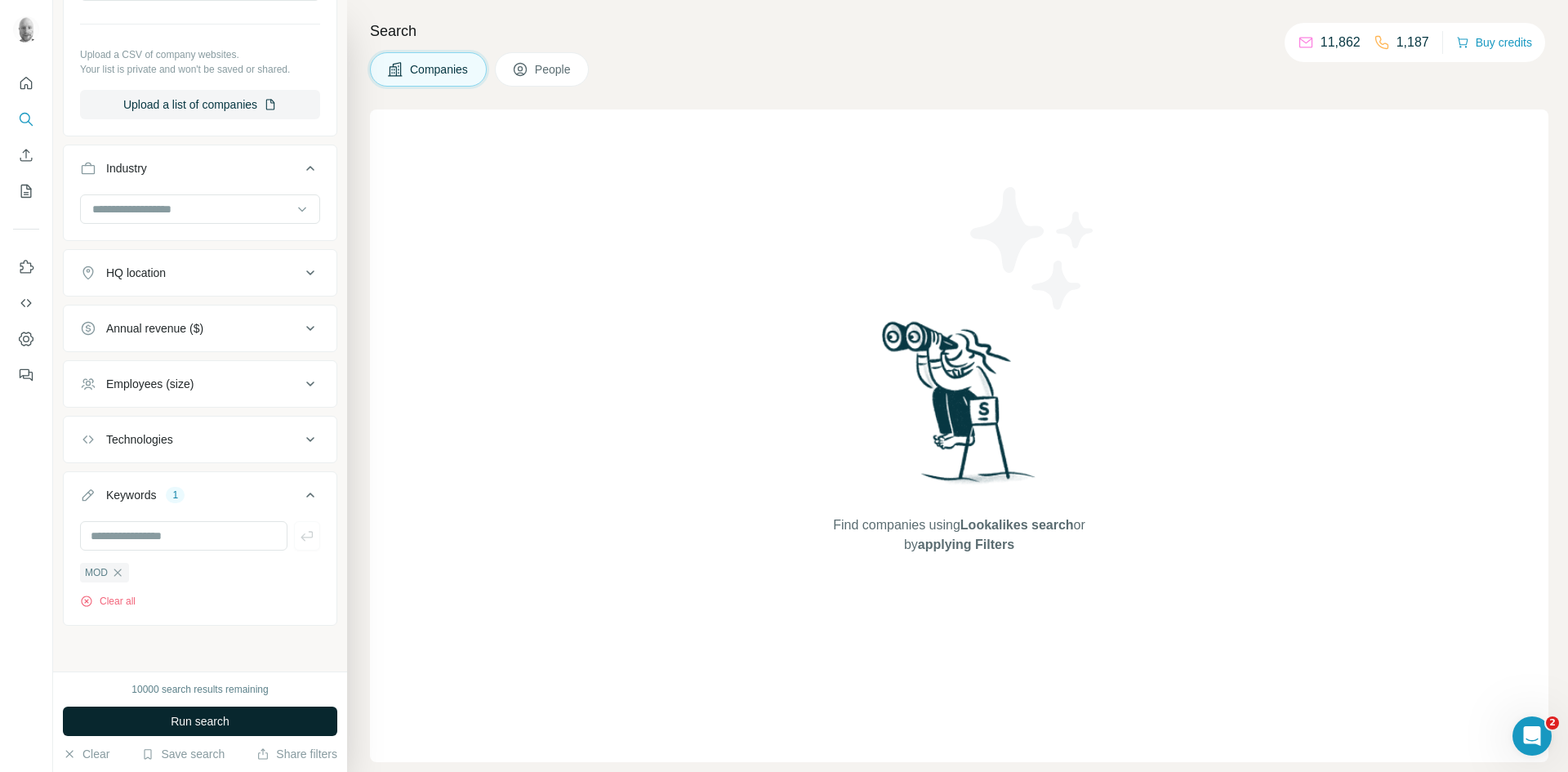
click at [252, 724] on button "Run search" at bounding box center [200, 721] width 275 height 29
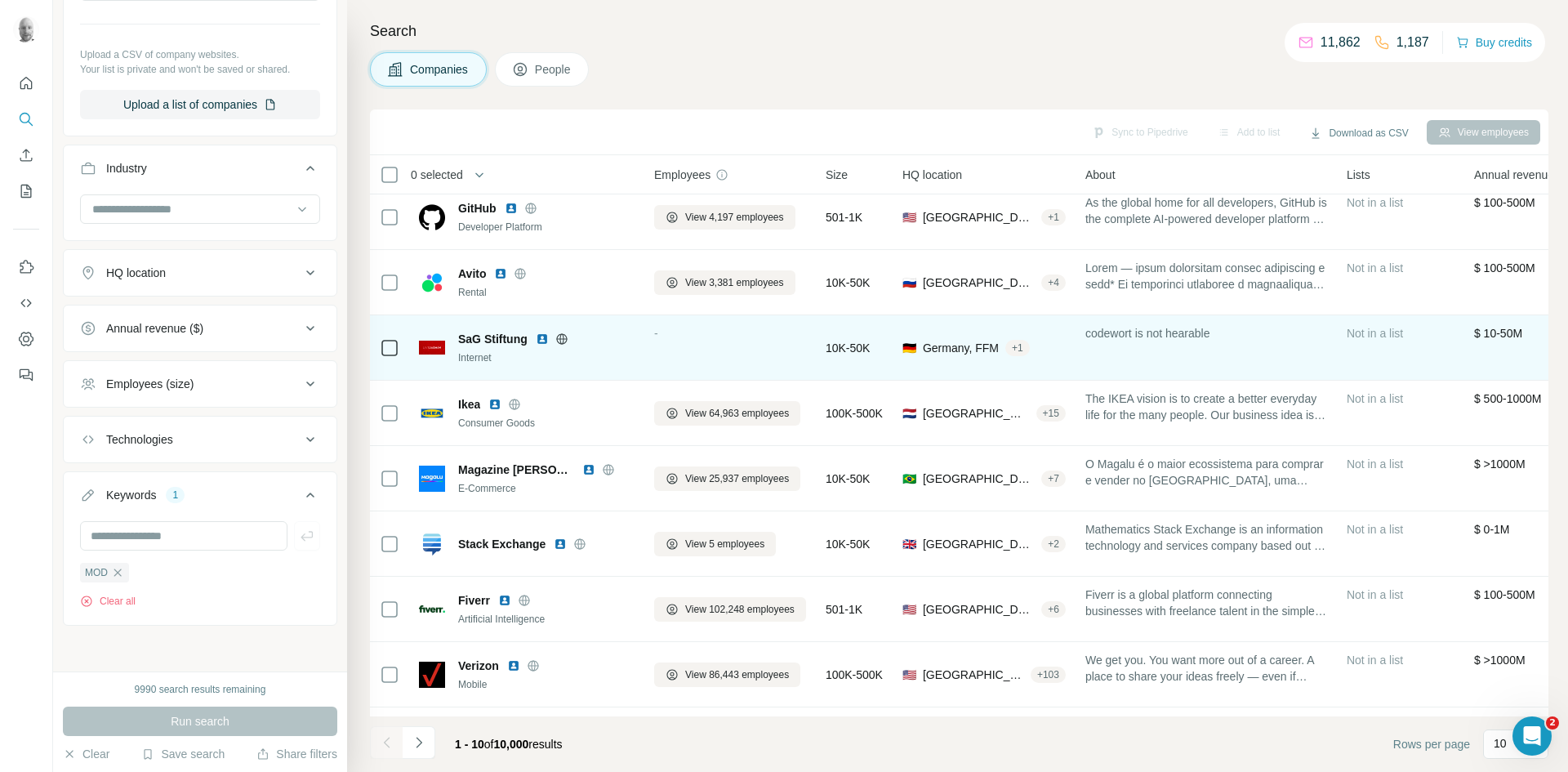
scroll to position [140, 0]
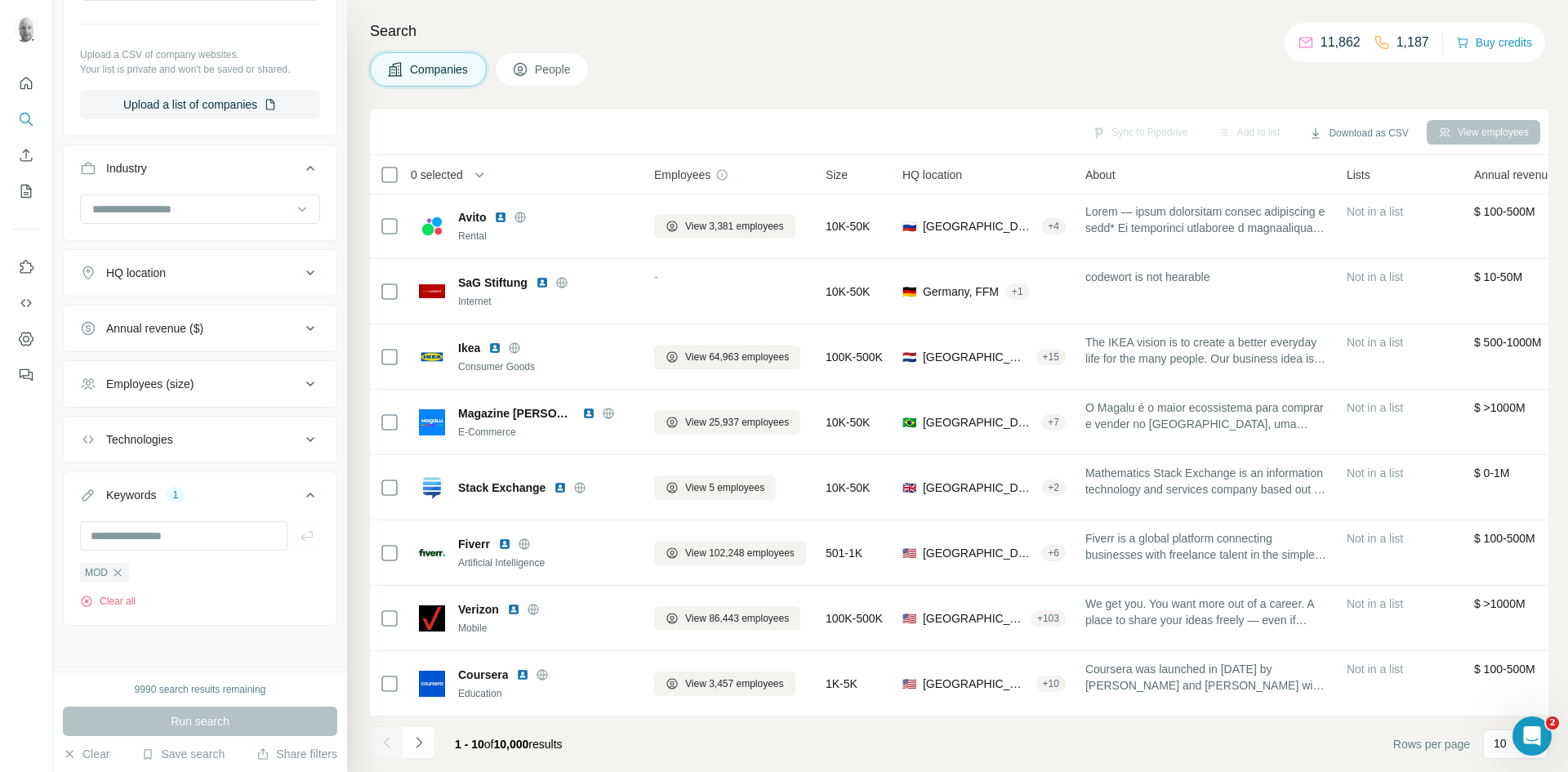
click at [552, 65] on span "People" at bounding box center [553, 69] width 37 height 16
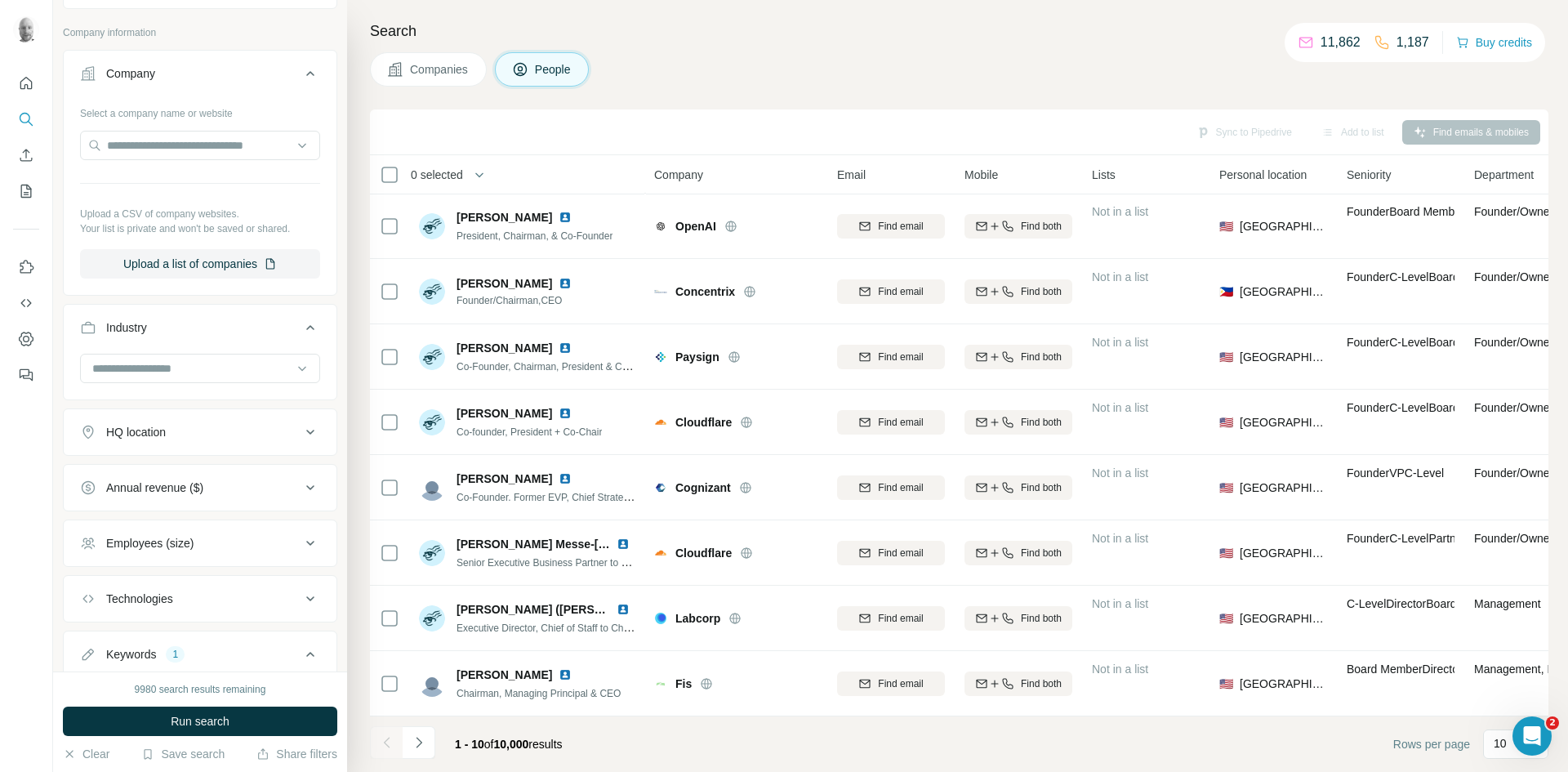
scroll to position [614, 0]
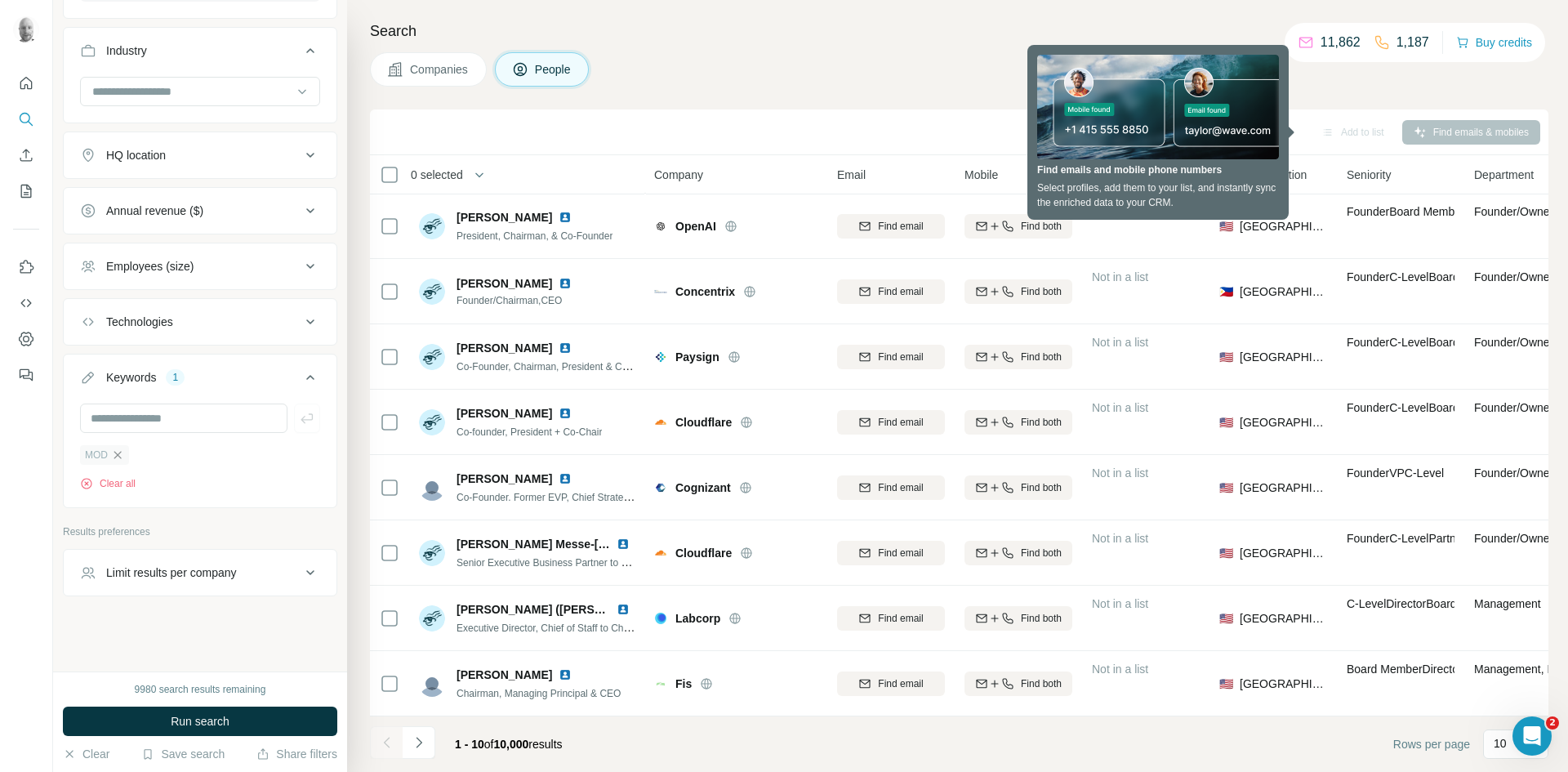
click at [113, 461] on icon "button" at bounding box center [117, 455] width 13 height 13
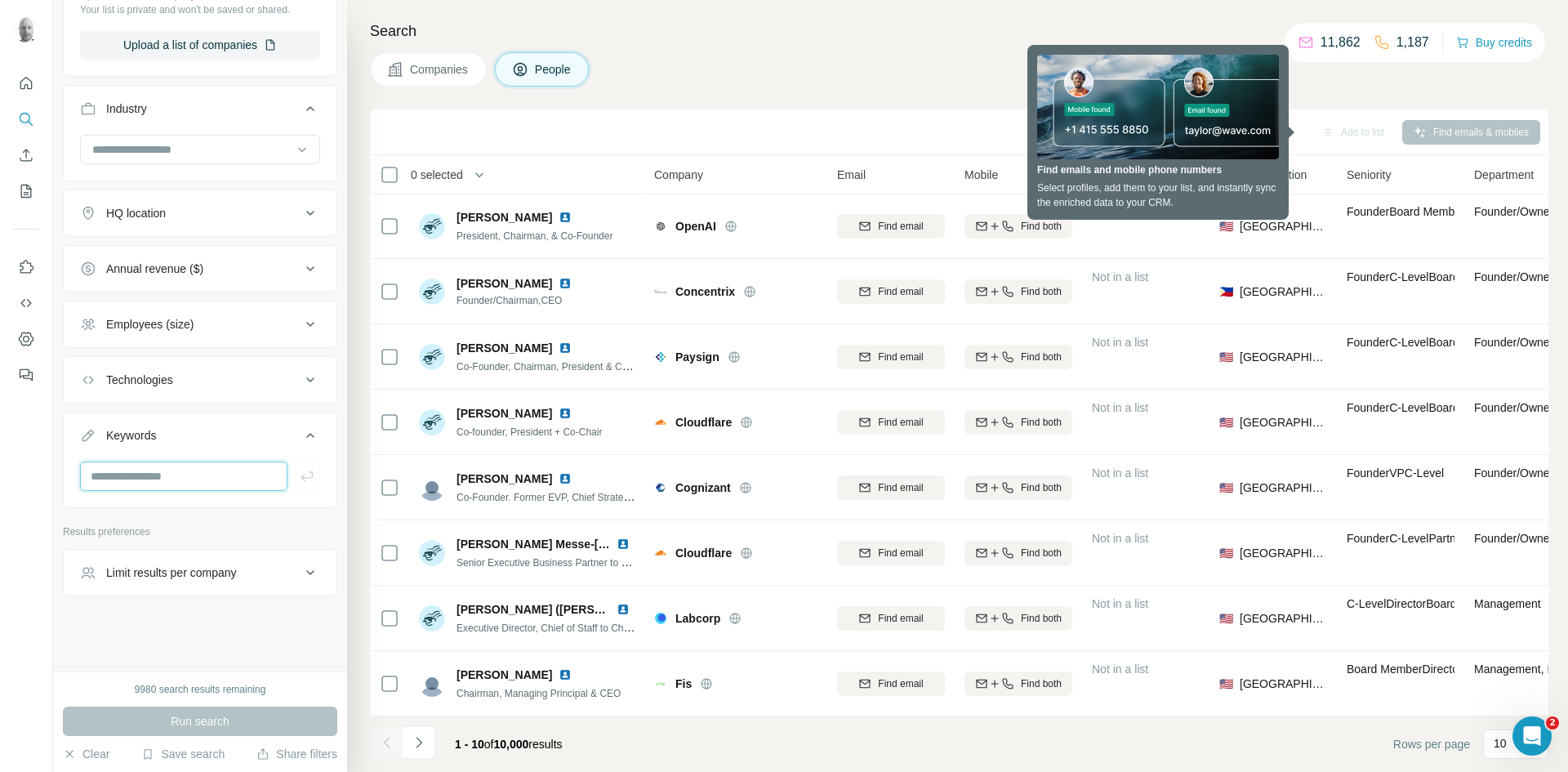
click at [131, 478] on input "text" at bounding box center [184, 476] width 207 height 29
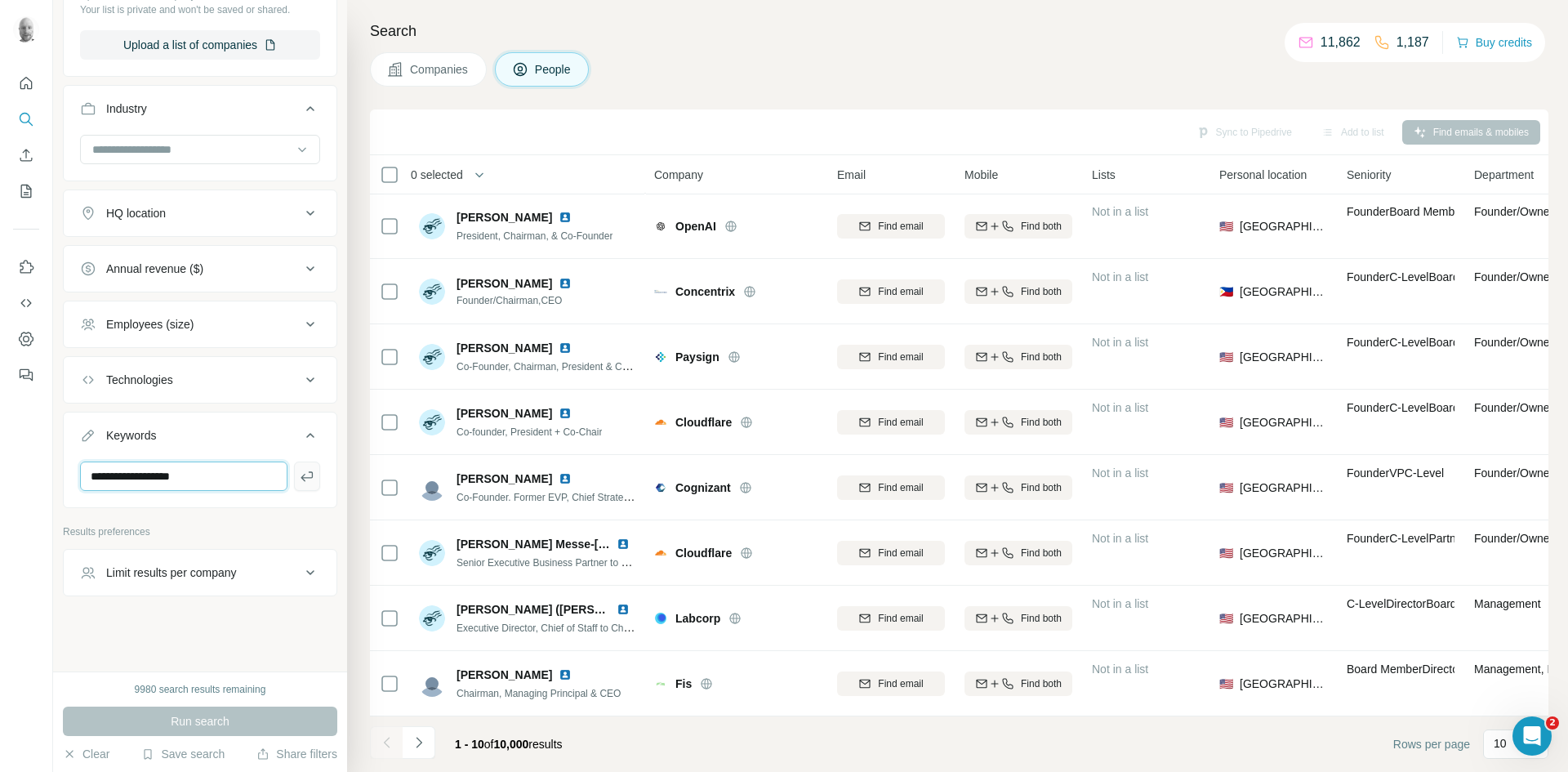
type input "**********"
click at [299, 477] on icon "button" at bounding box center [307, 476] width 16 height 16
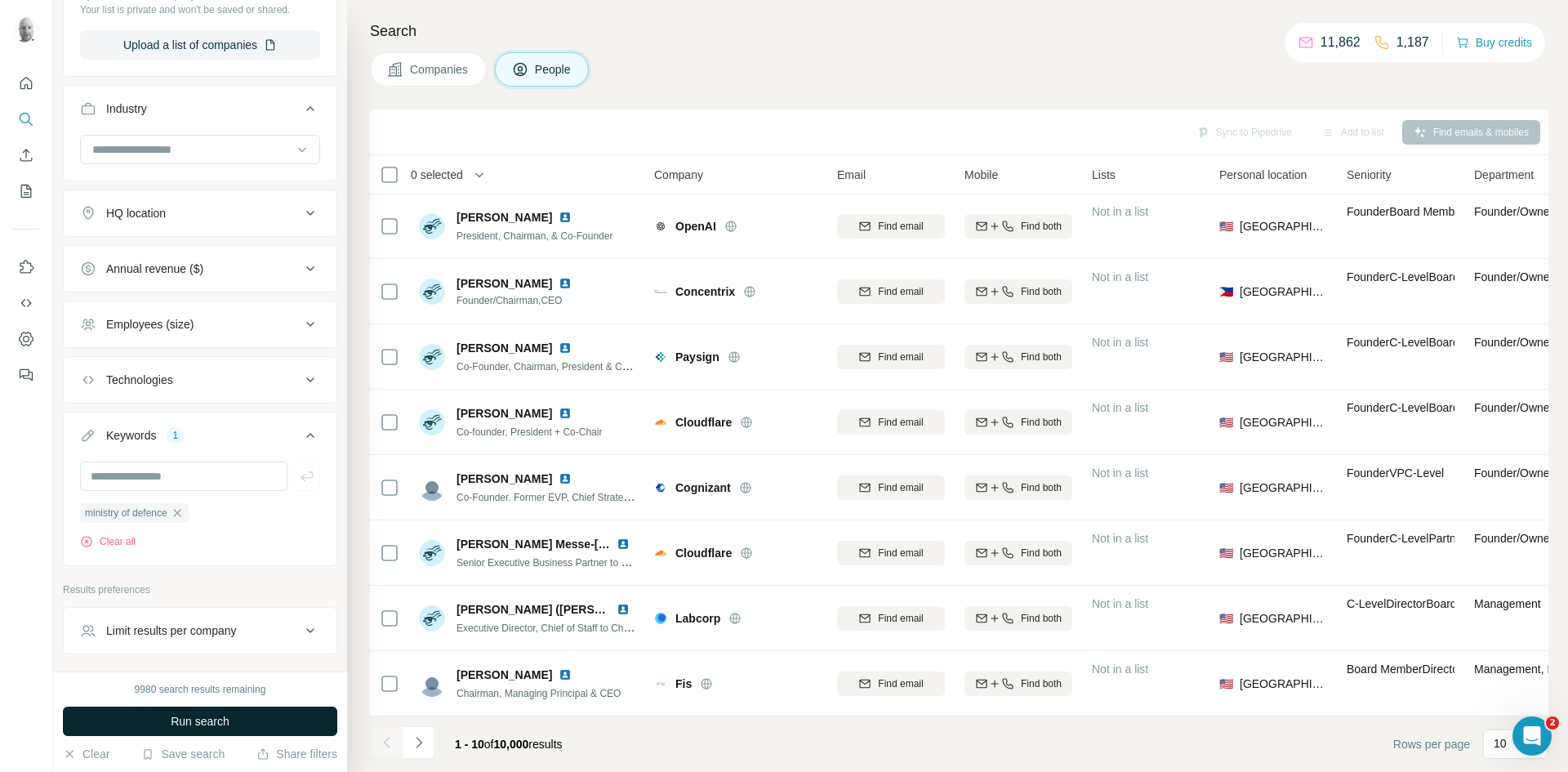
click at [227, 711] on button "Run search" at bounding box center [200, 721] width 275 height 29
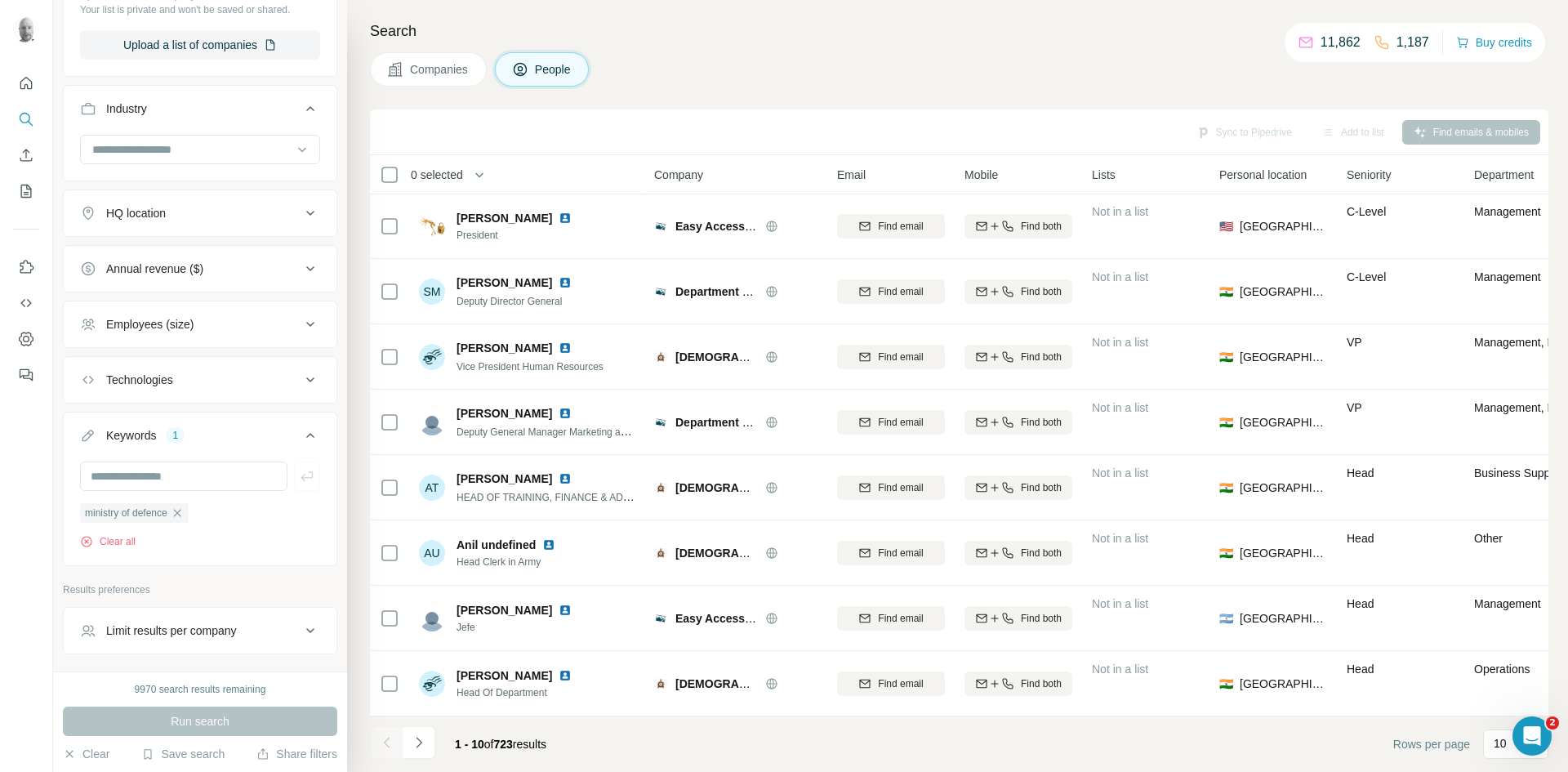
click at [541, 70] on span "People" at bounding box center [553, 69] width 37 height 16
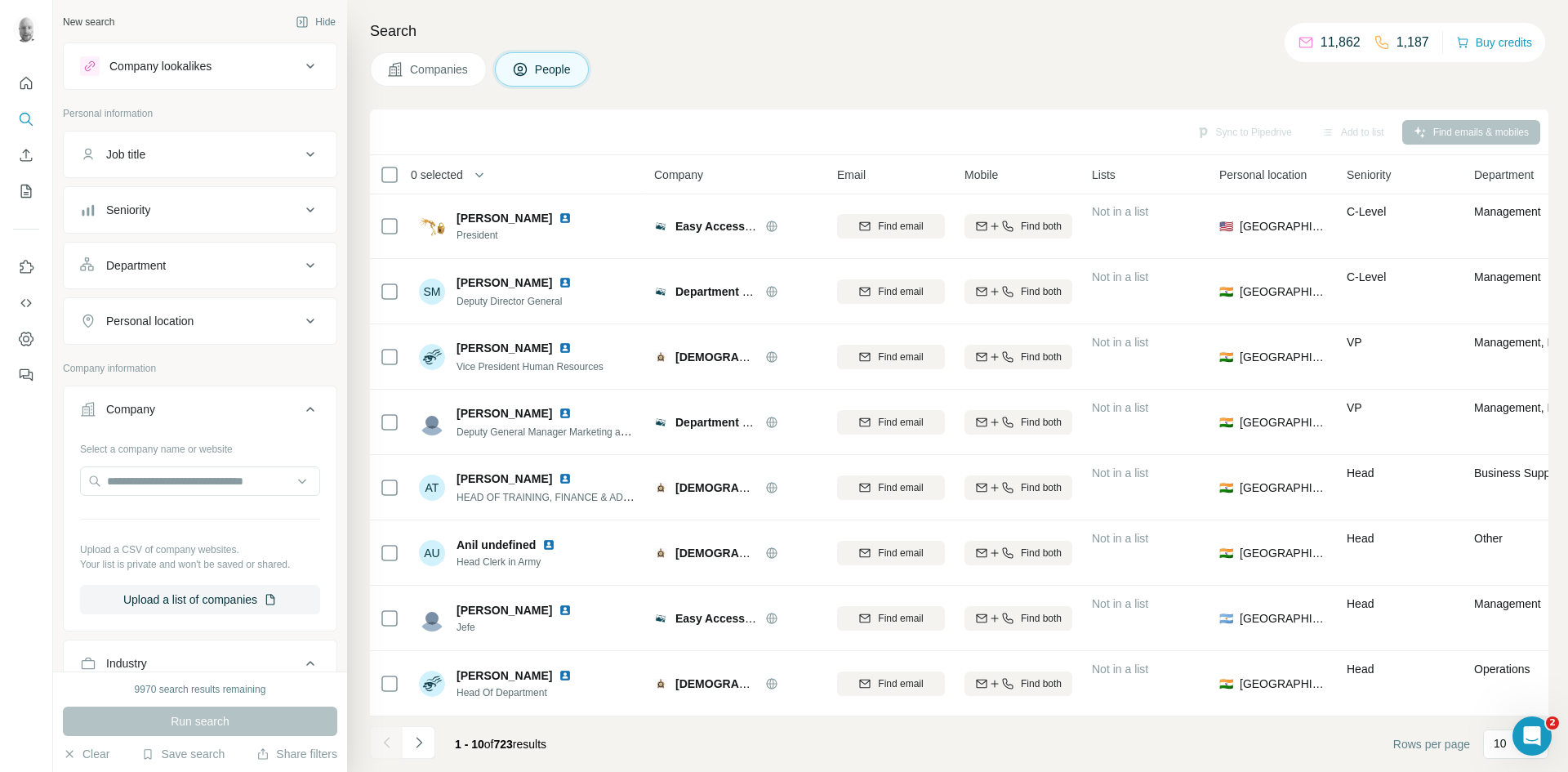
click at [301, 317] on icon at bounding box center [311, 321] width 20 height 20
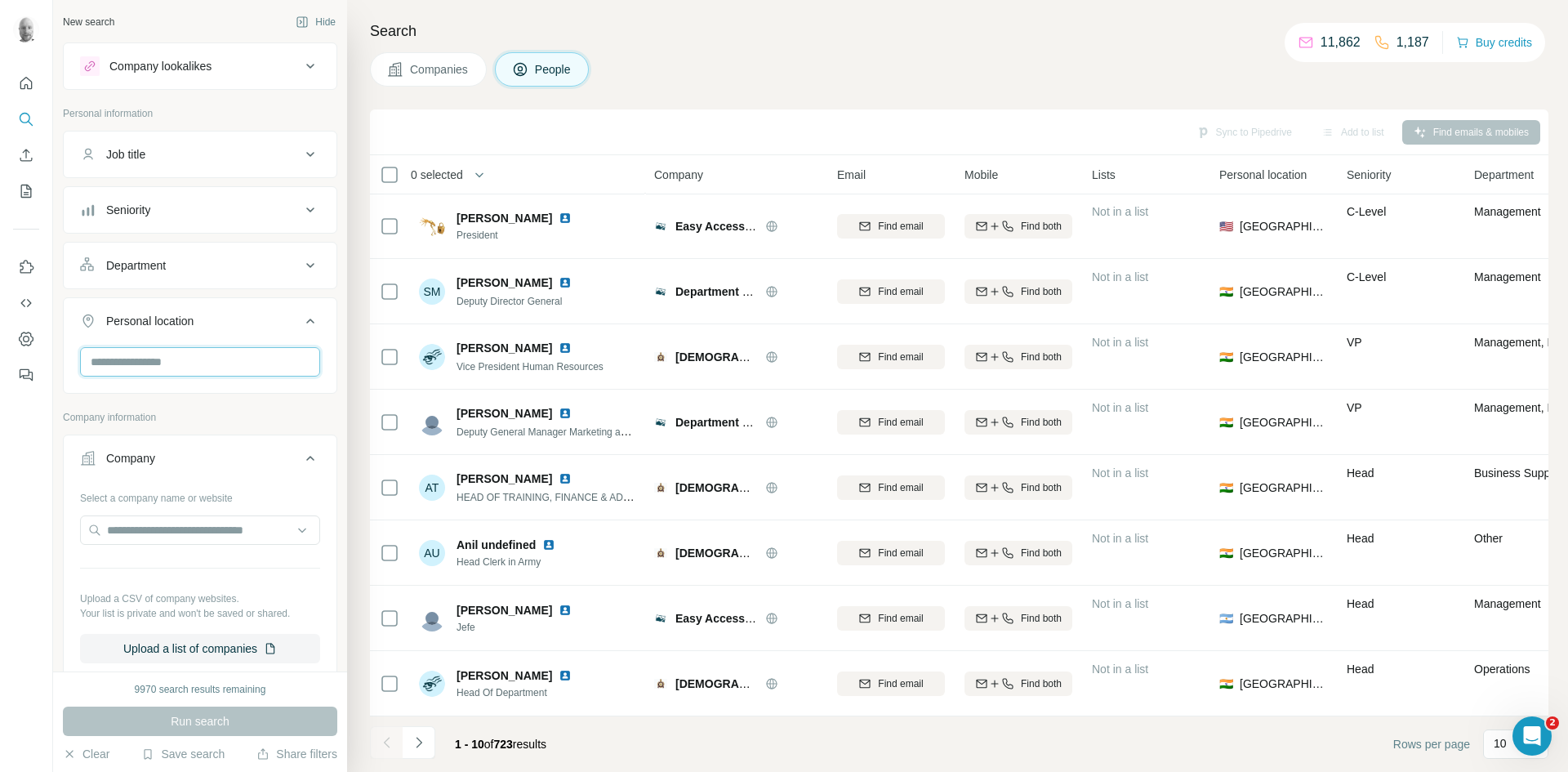
click at [211, 357] on input "text" at bounding box center [200, 362] width 240 height 29
type input "******"
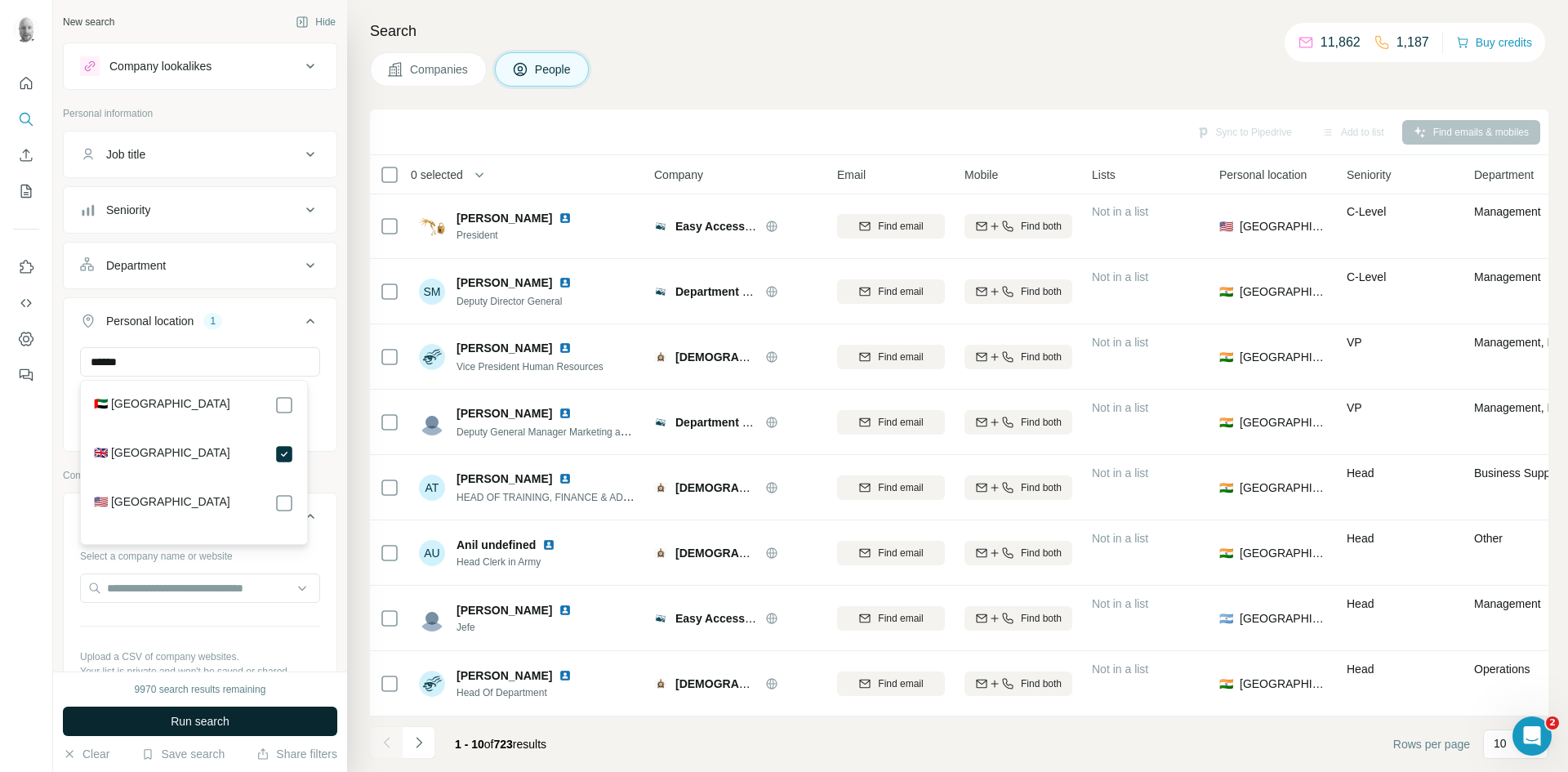
click at [231, 723] on button "Run search" at bounding box center [200, 721] width 275 height 29
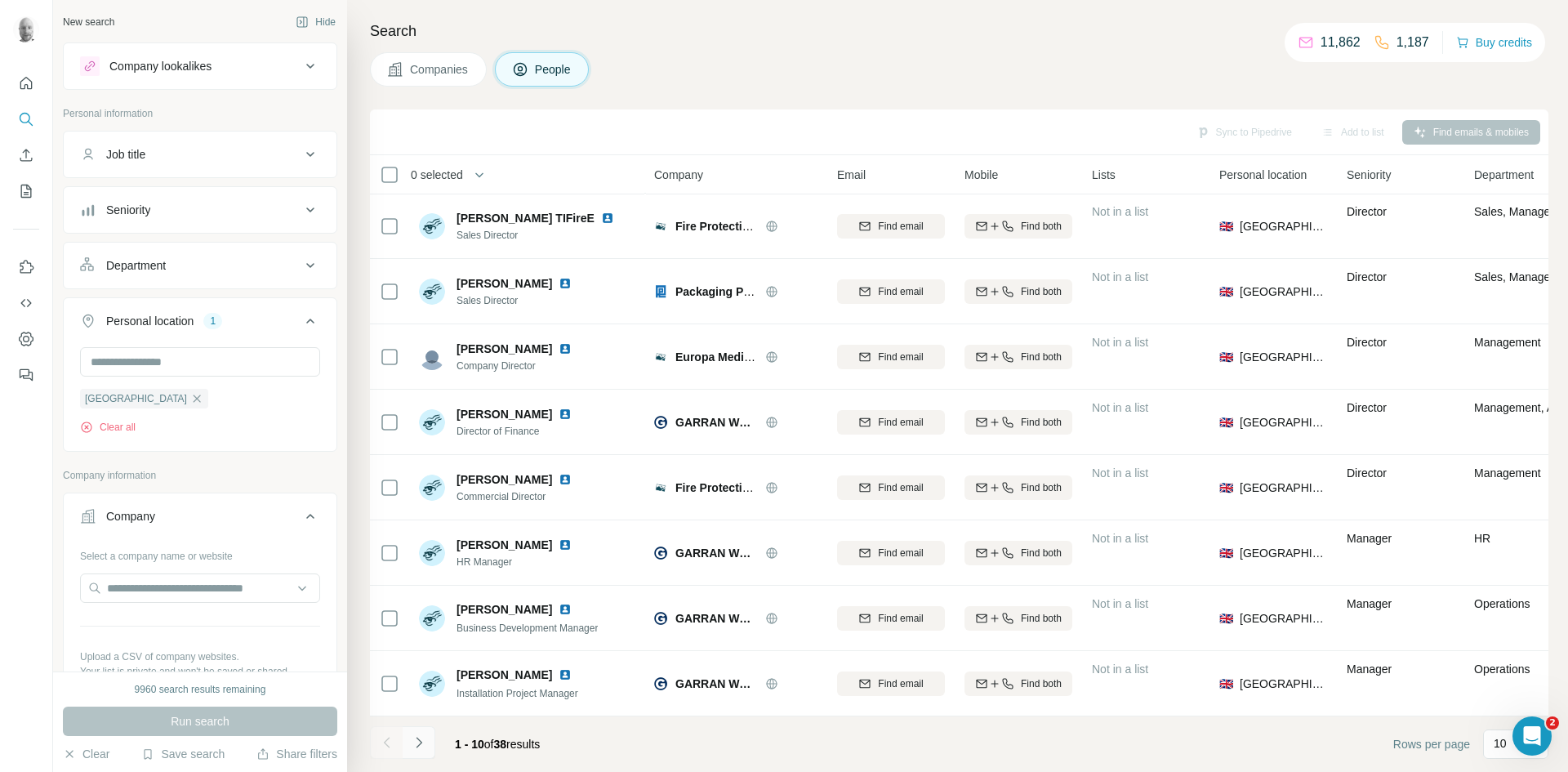
click at [419, 744] on icon "Navigate to next page" at bounding box center [418, 742] width 5 height 11
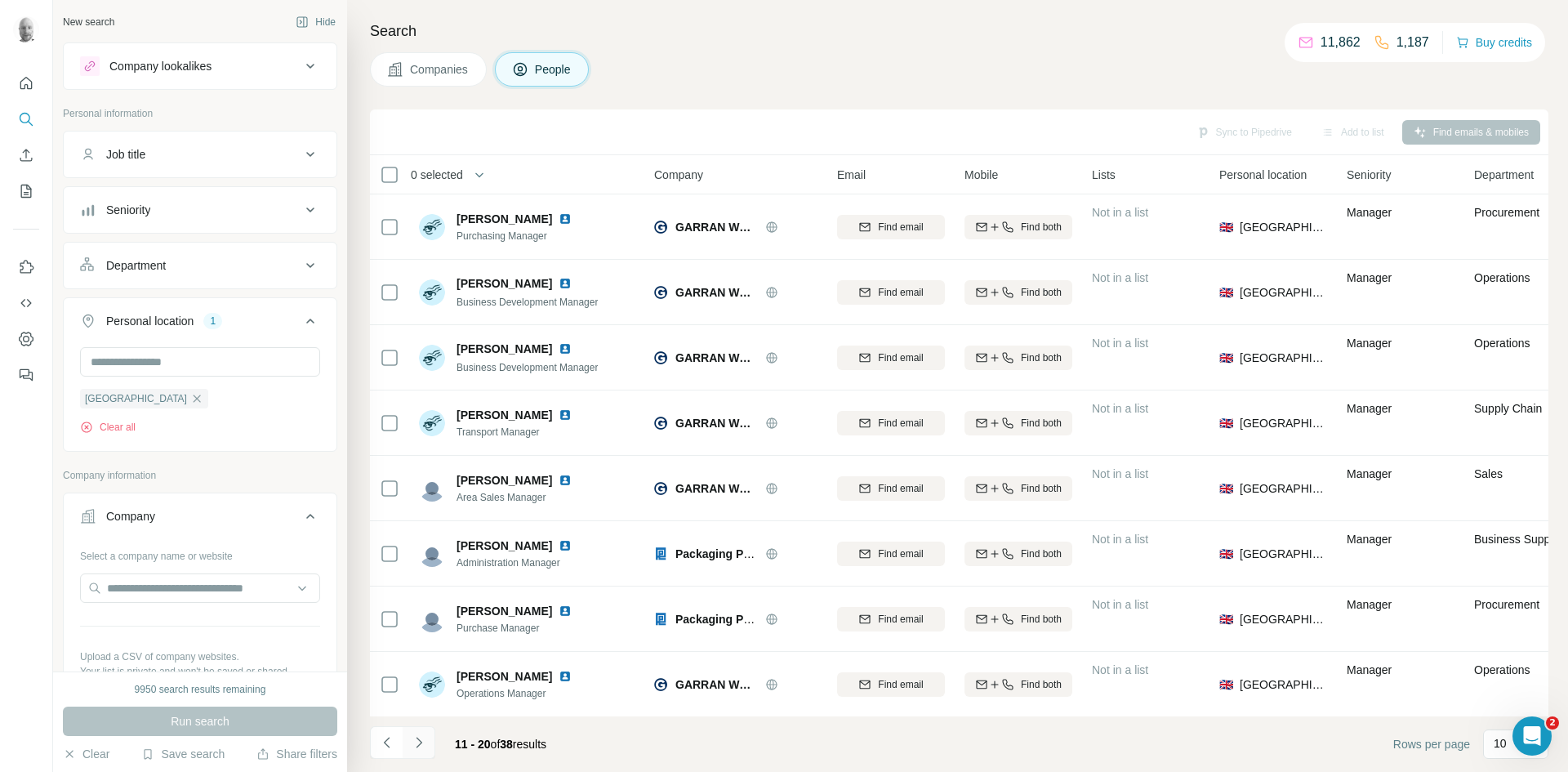
click at [420, 738] on icon "Navigate to next page" at bounding box center [419, 742] width 16 height 16
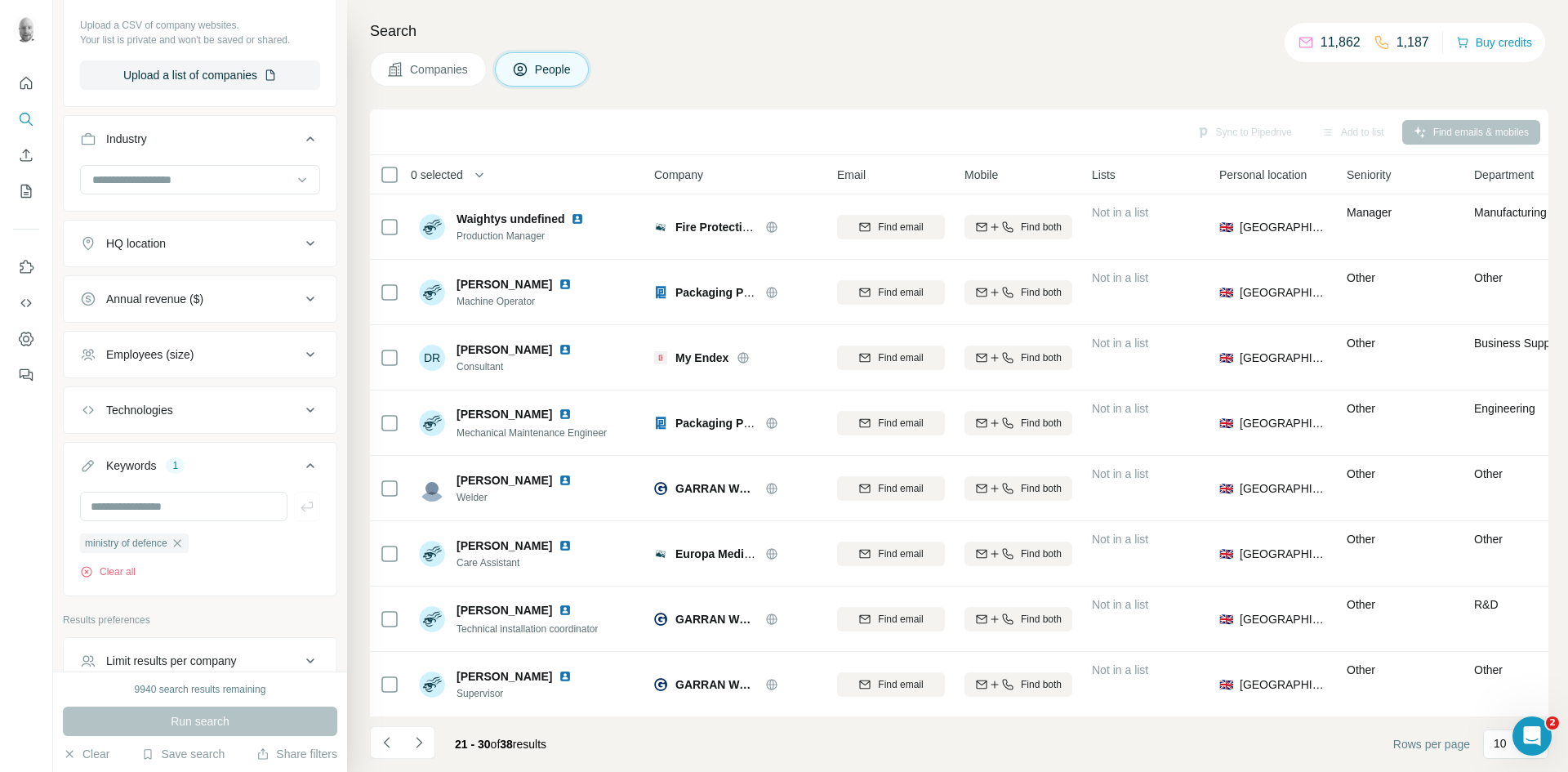
scroll to position [721, 0]
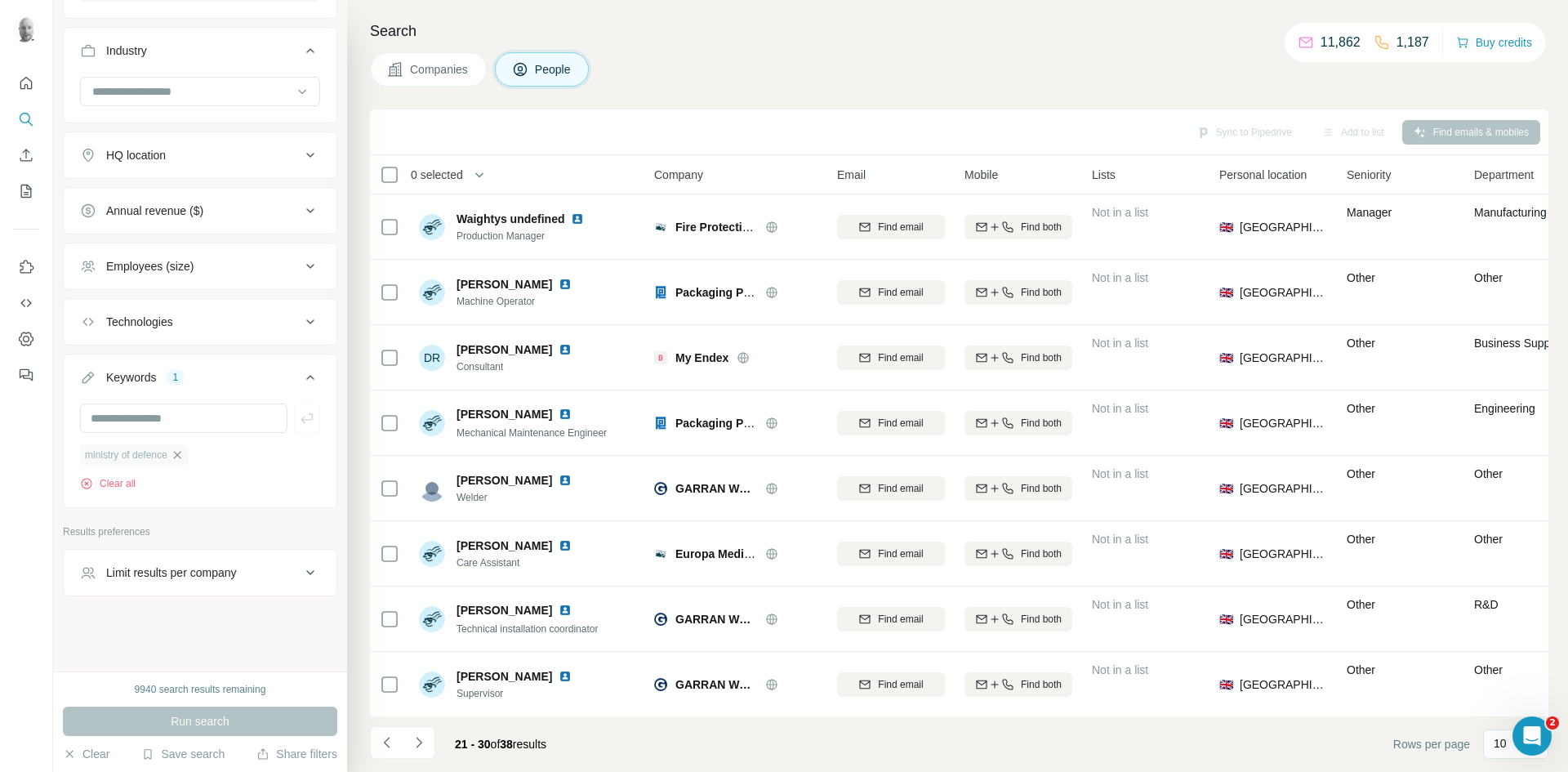
click at [180, 456] on icon "button" at bounding box center [176, 455] width 7 height 7
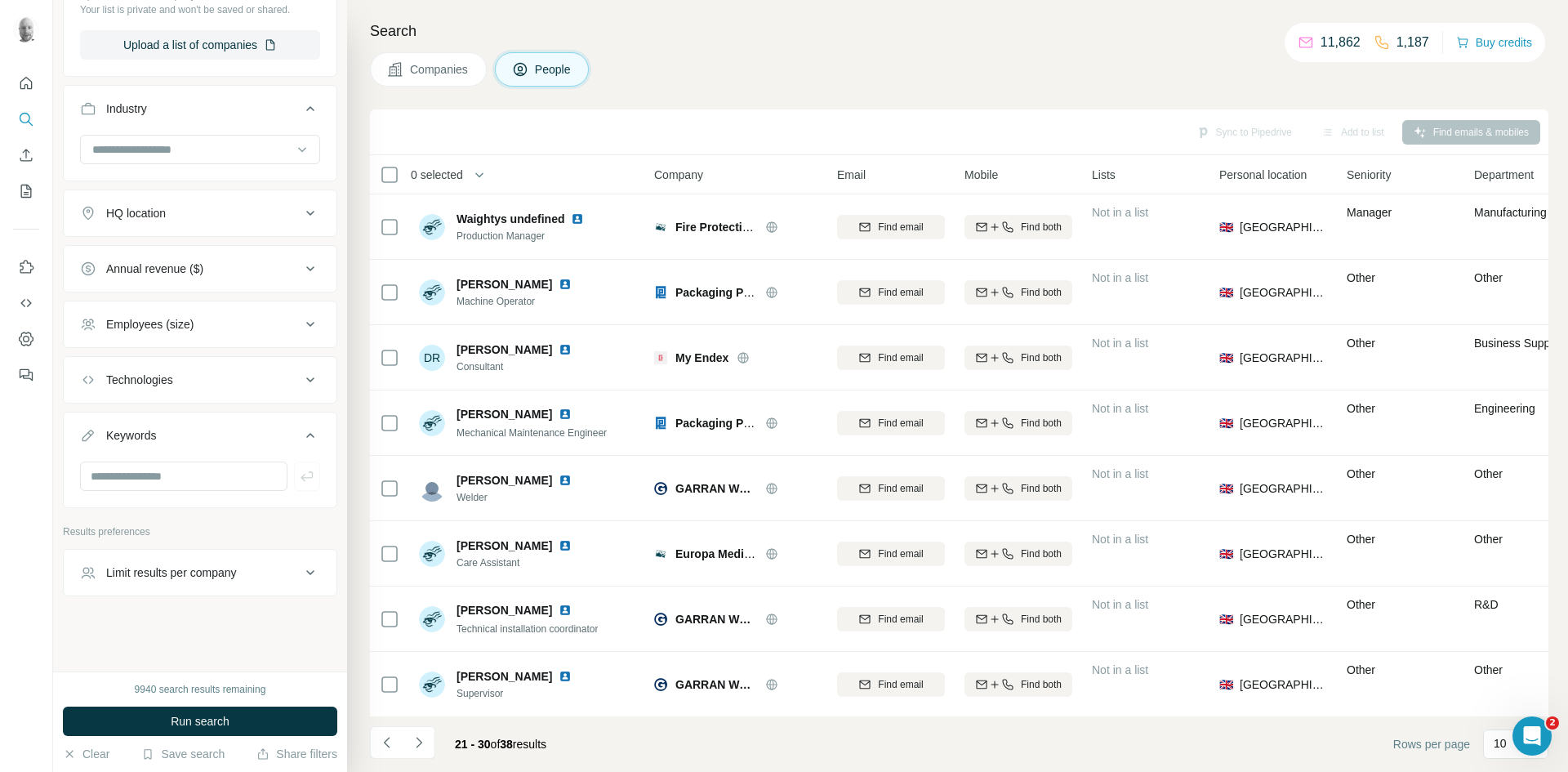
scroll to position [662, 0]
click at [168, 479] on input "text" at bounding box center [184, 476] width 207 height 29
type input "*******"
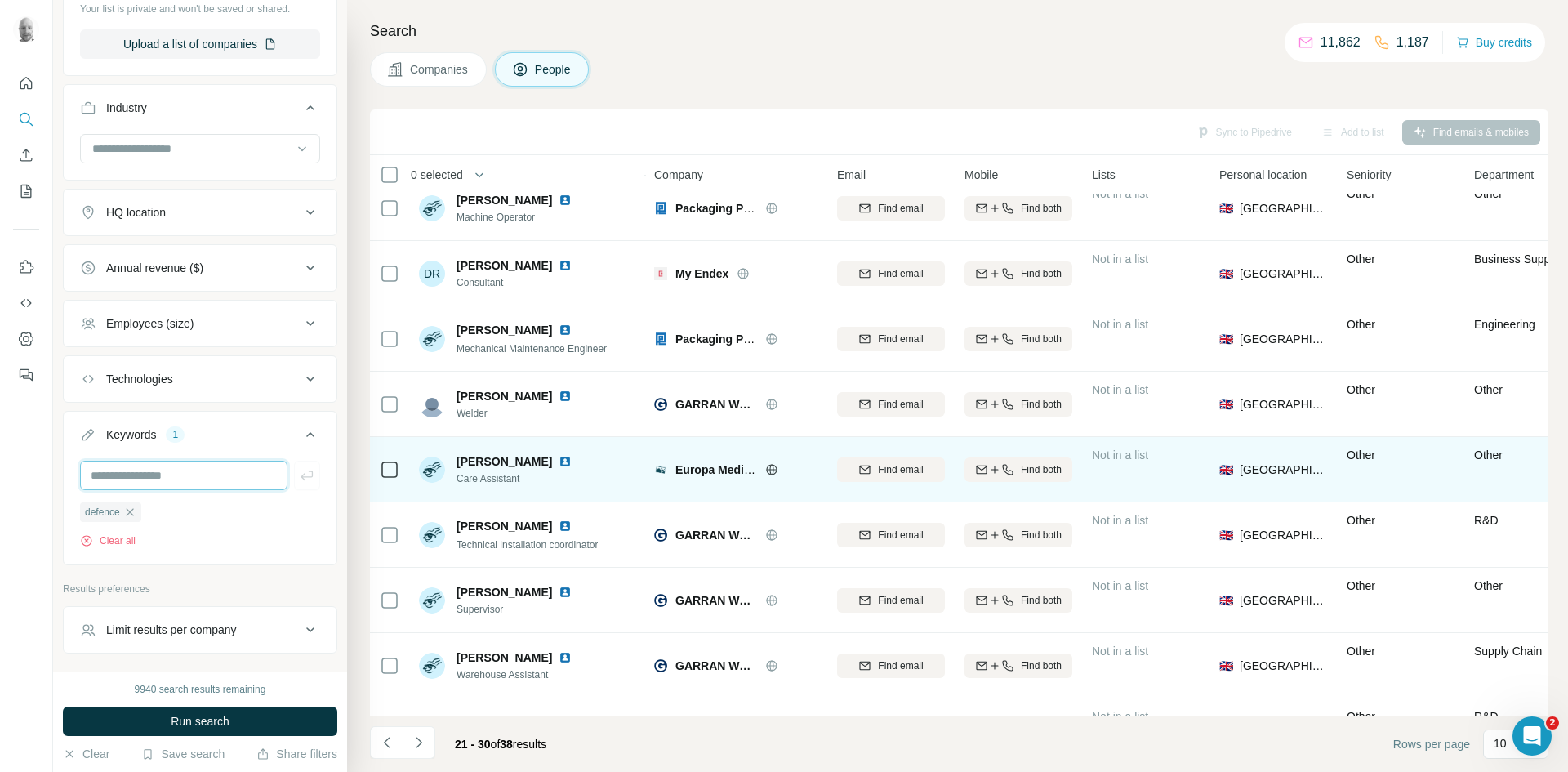
scroll to position [140, 0]
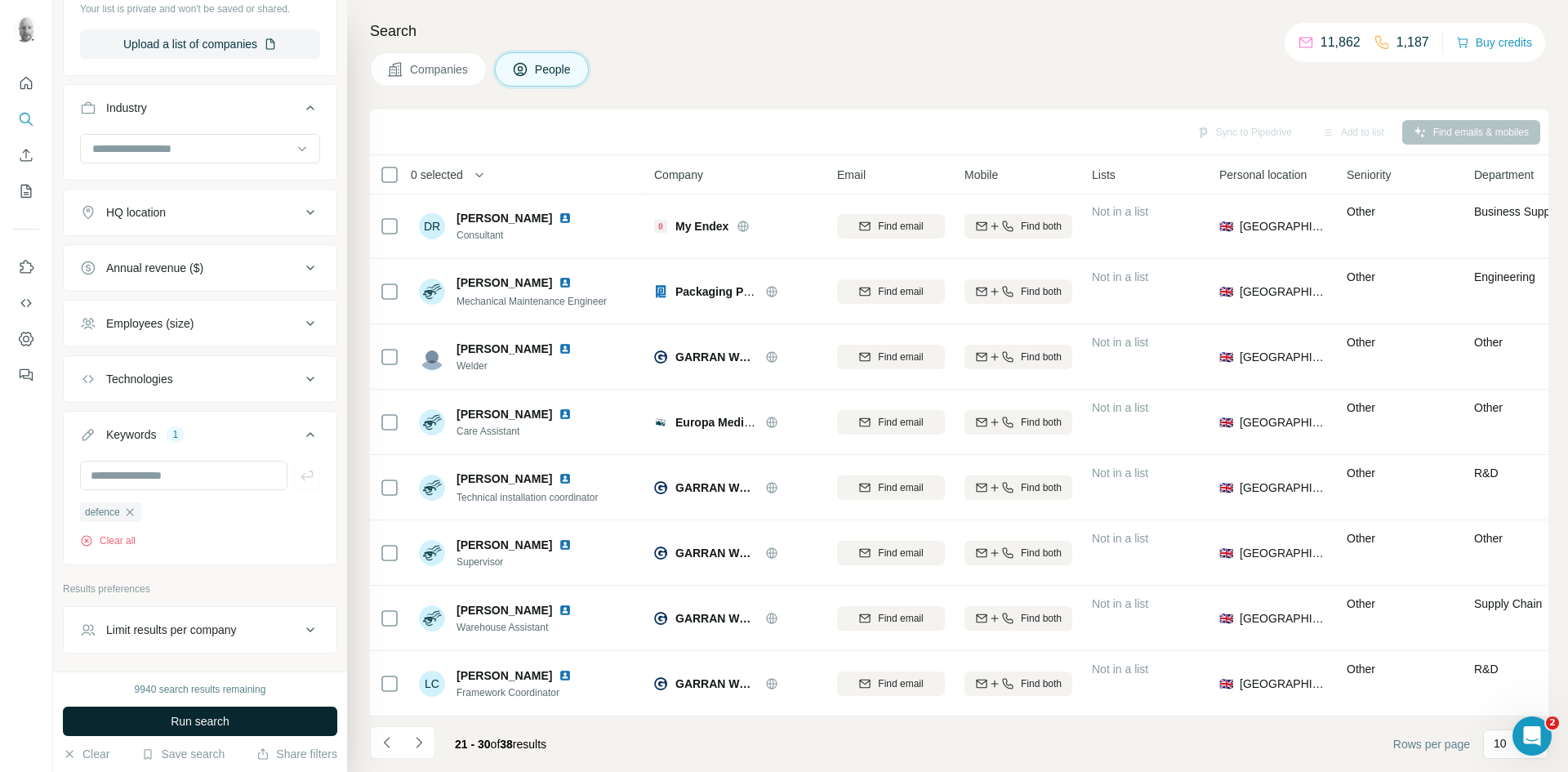
click at [229, 718] on span "Run search" at bounding box center [200, 721] width 59 height 16
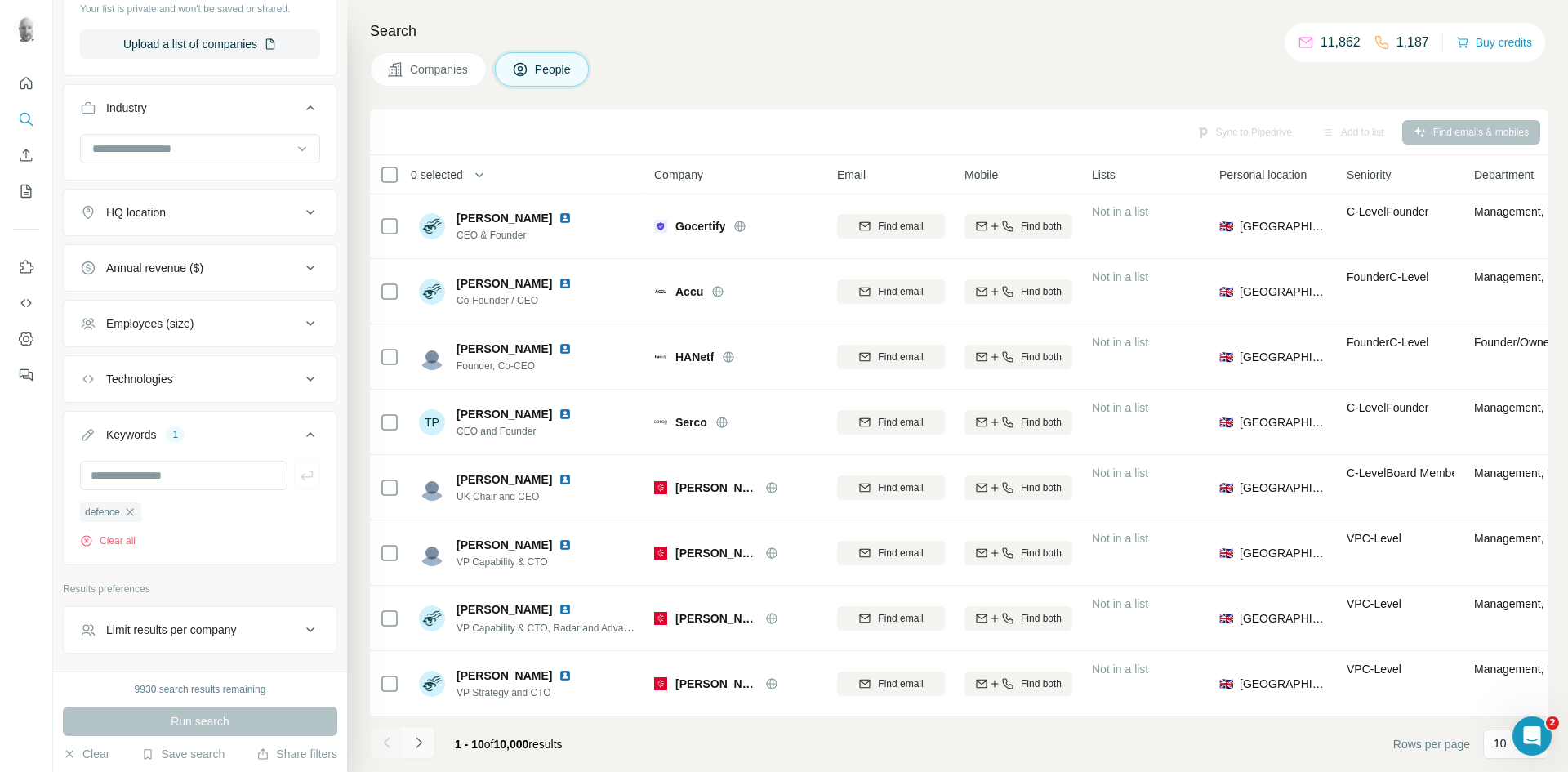
click at [416, 745] on icon "Navigate to next page" at bounding box center [419, 742] width 16 height 16
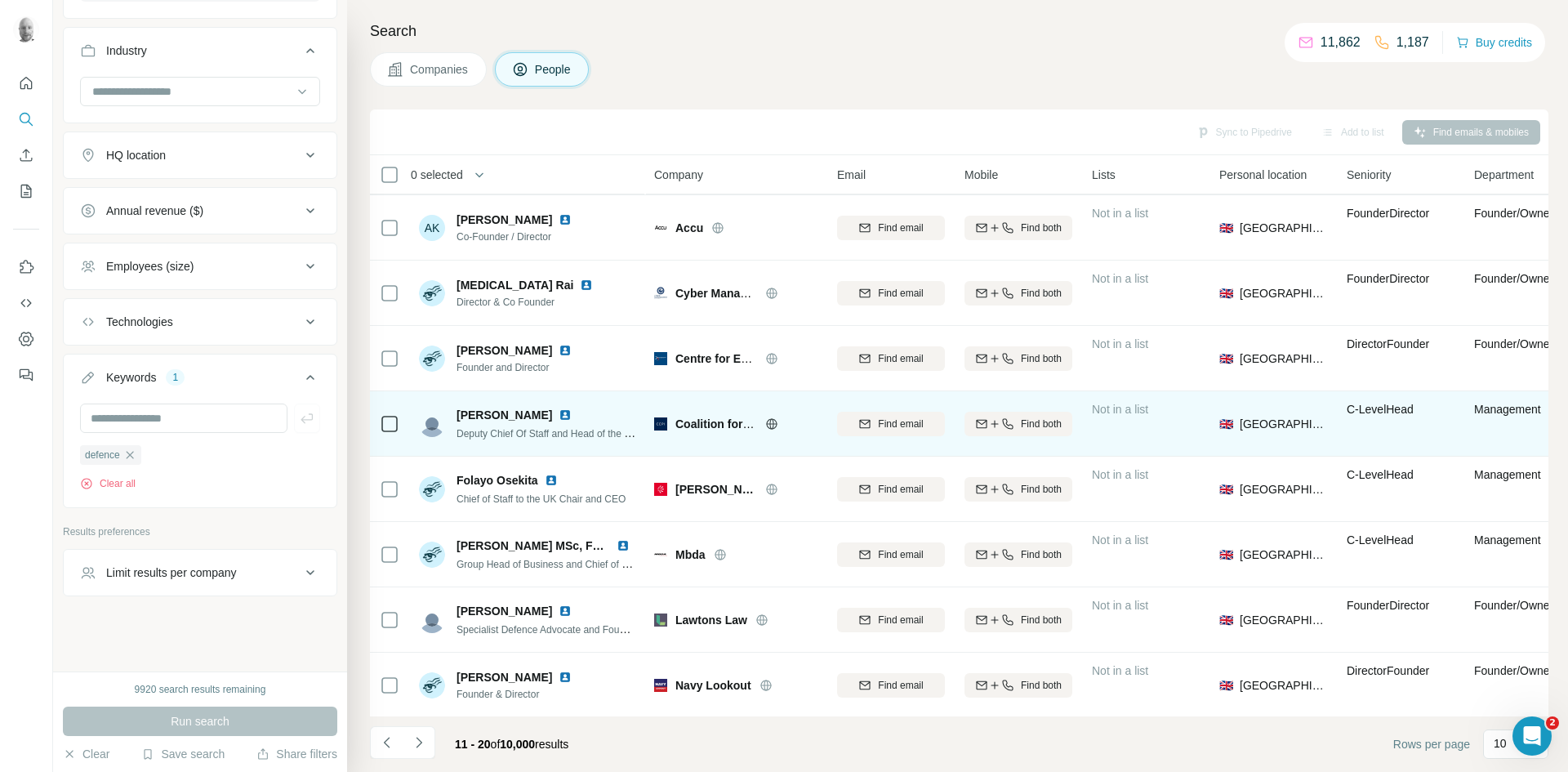
scroll to position [0, 0]
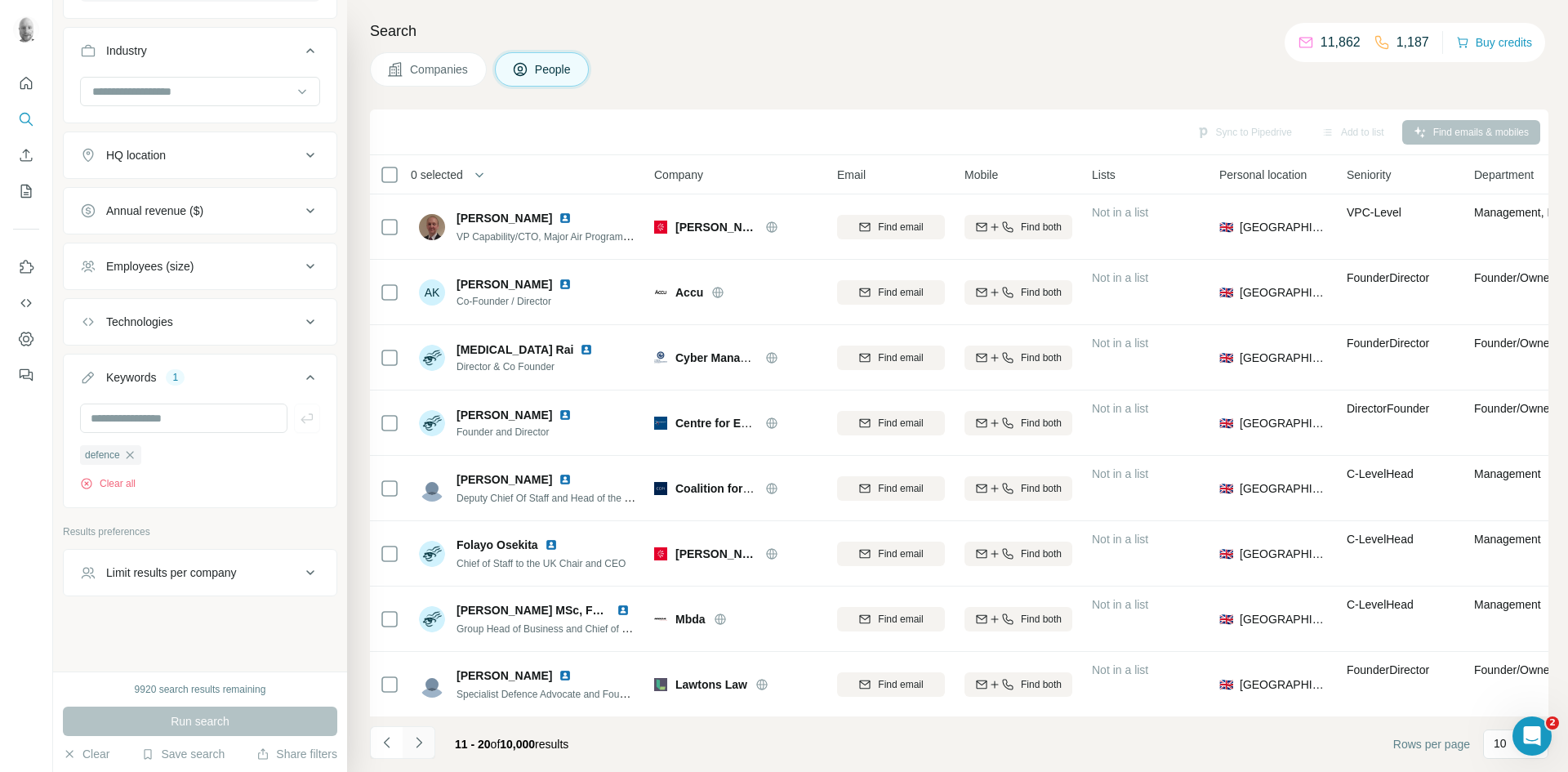
click at [423, 751] on button "Navigate to next page" at bounding box center [419, 742] width 33 height 33
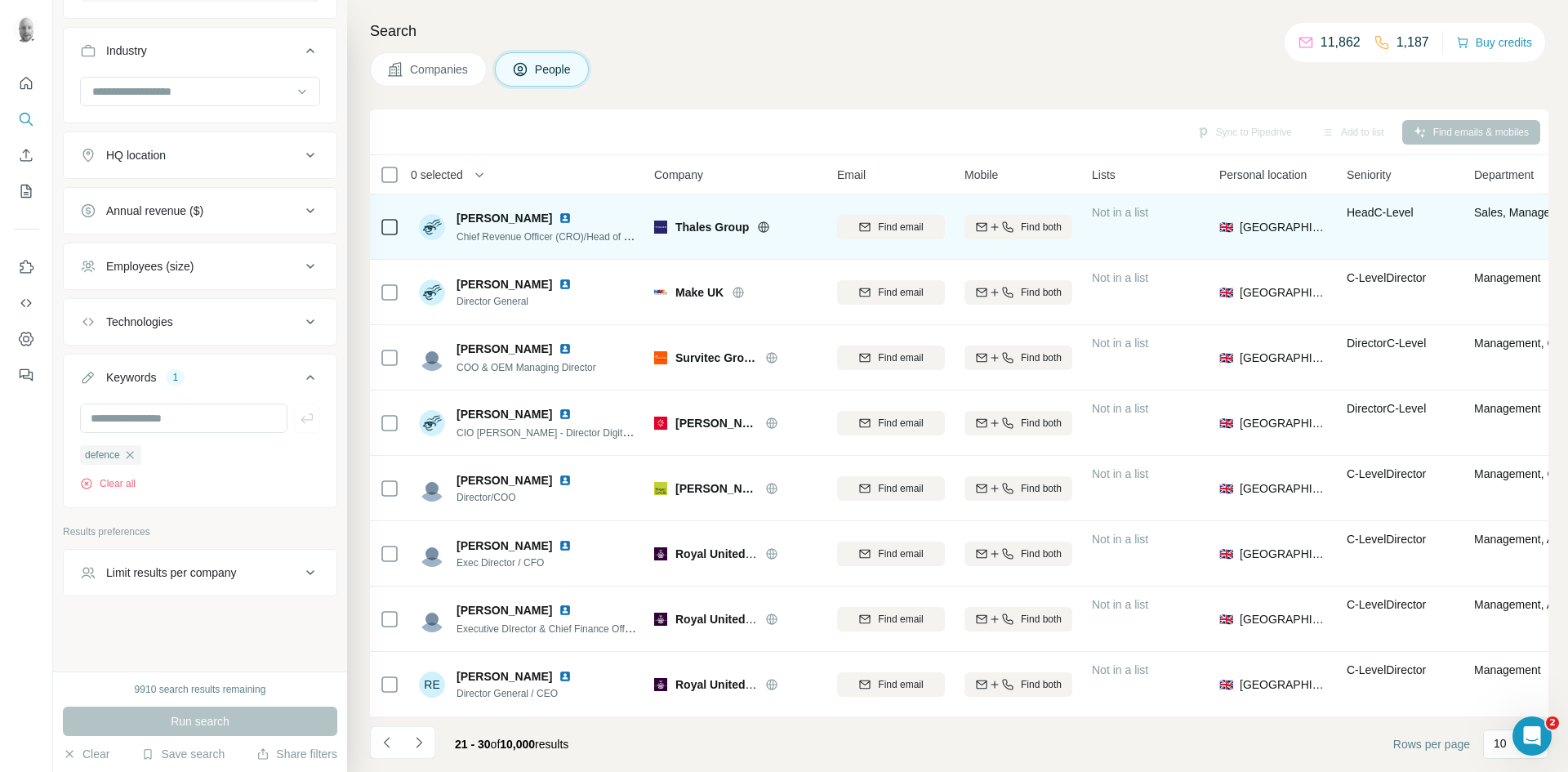
scroll to position [140, 0]
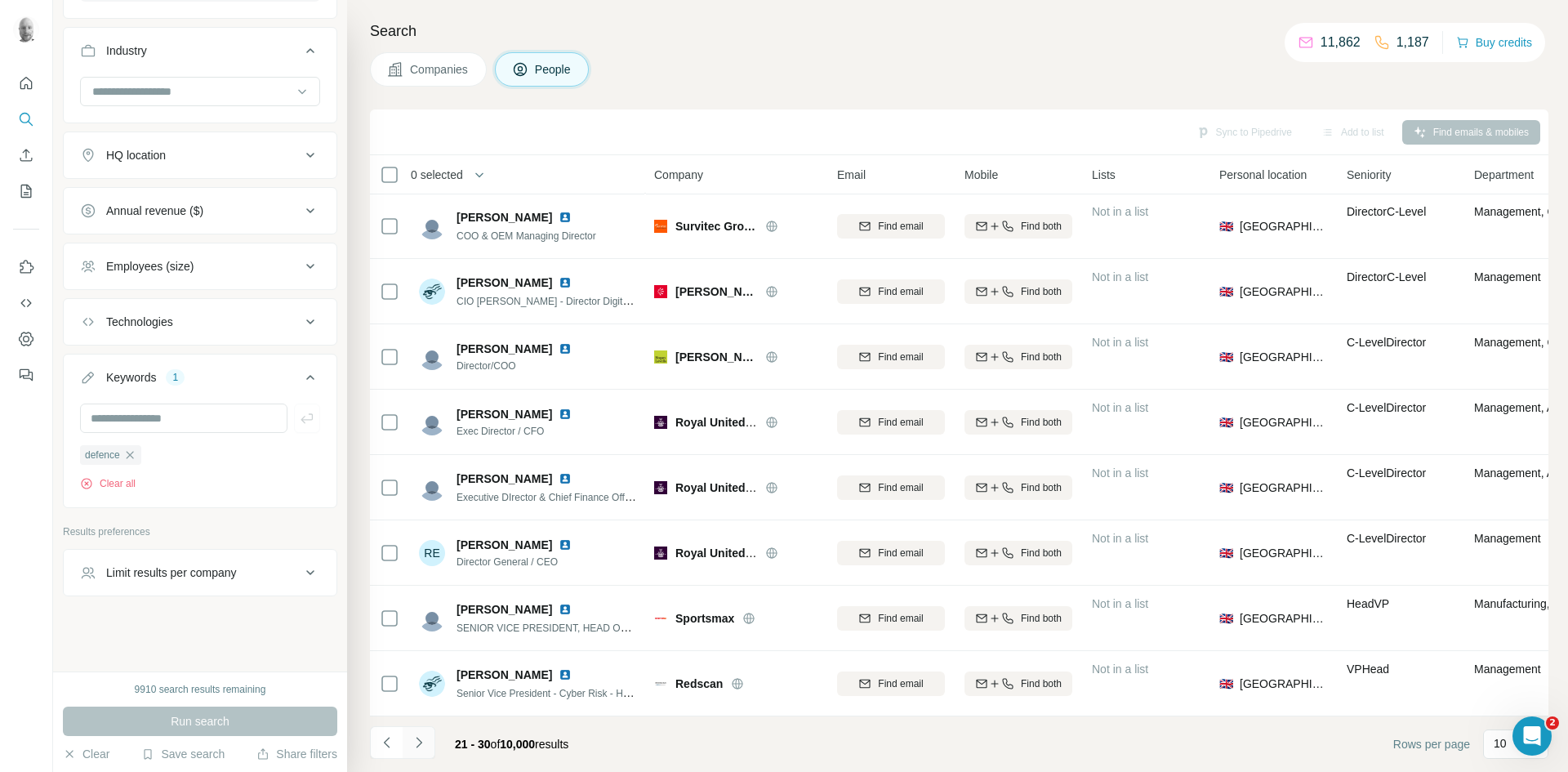
click at [416, 742] on icon "Navigate to next page" at bounding box center [419, 742] width 16 height 16
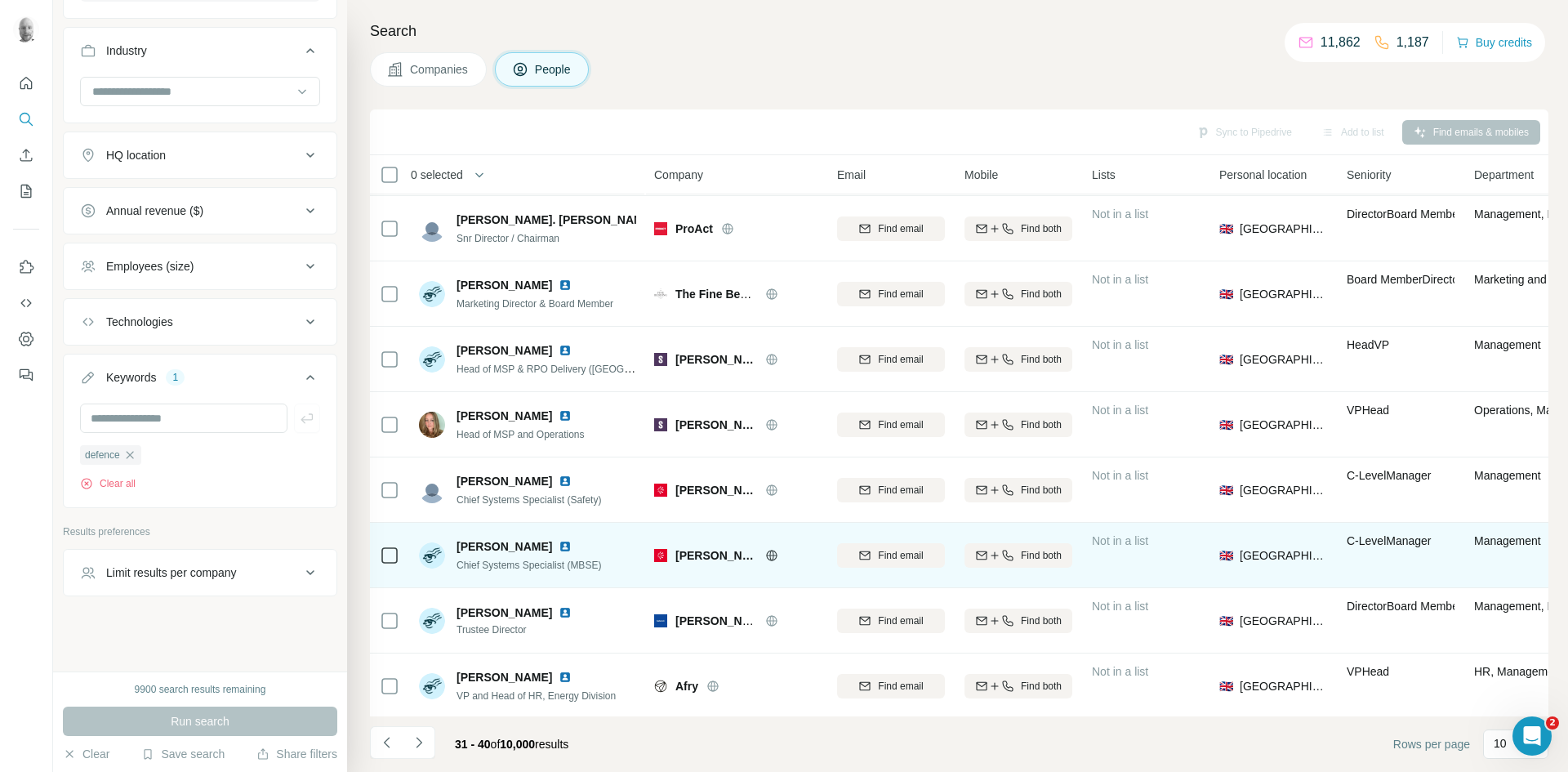
scroll to position [0, 0]
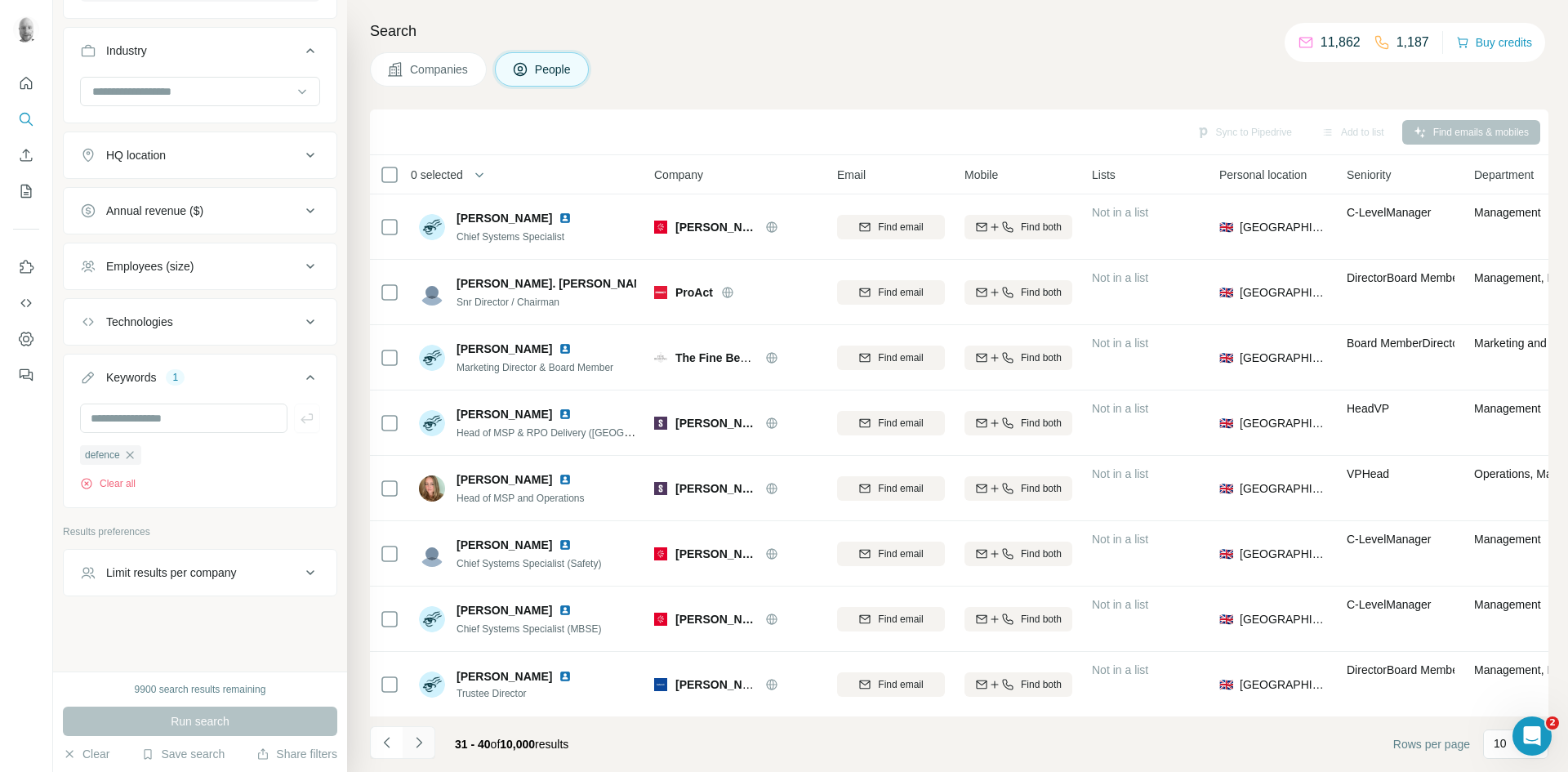
click at [421, 750] on icon "Navigate to next page" at bounding box center [419, 742] width 16 height 16
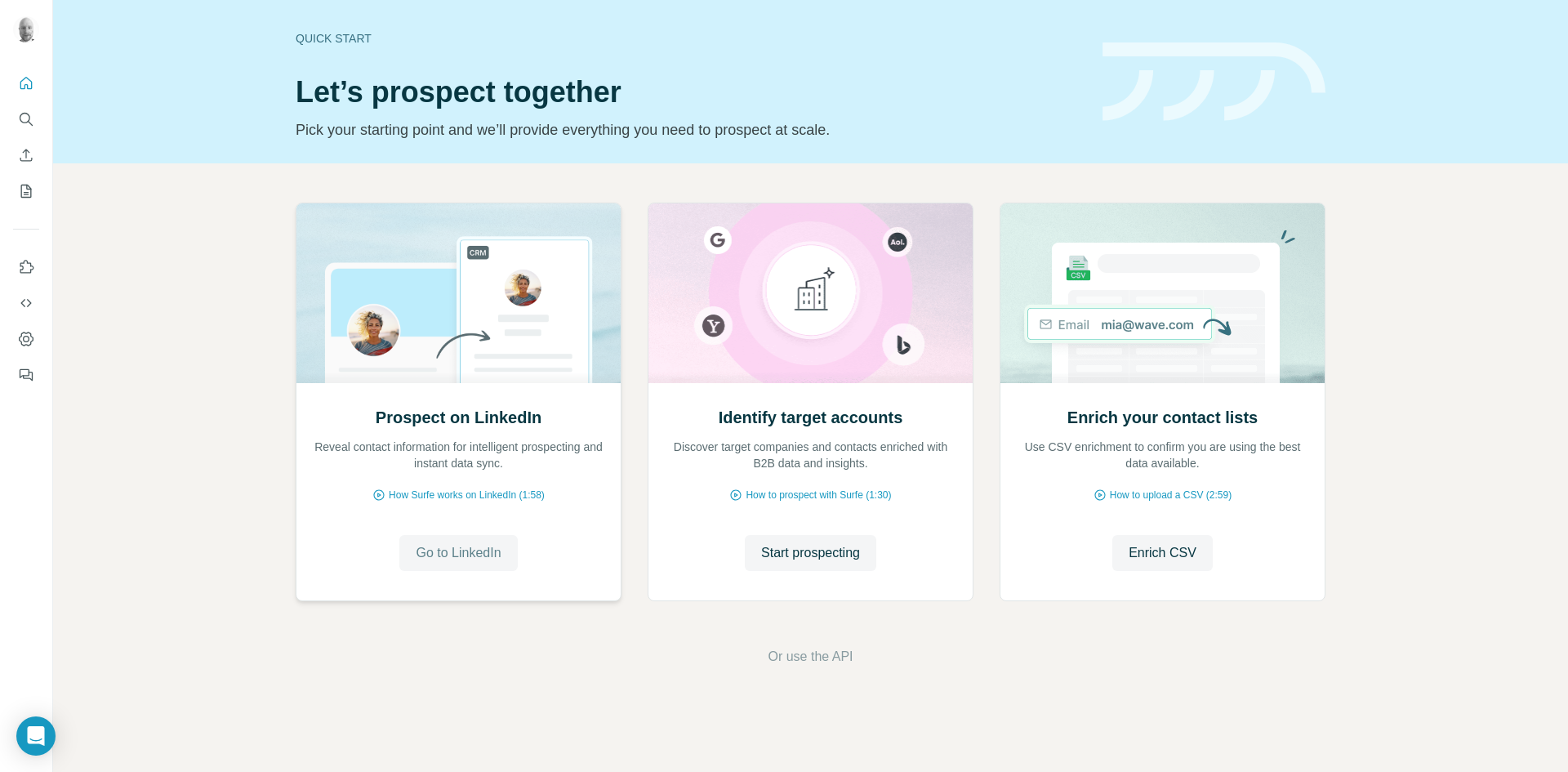
click at [438, 546] on span "Go to LinkedIn" at bounding box center [457, 553] width 85 height 20
drag, startPoint x: 0, startPoint y: 0, endPoint x: 484, endPoint y: 555, distance: 736.4
click at [484, 555] on span "Go to LinkedIn" at bounding box center [457, 553] width 85 height 20
